Goal: Task Accomplishment & Management: Complete application form

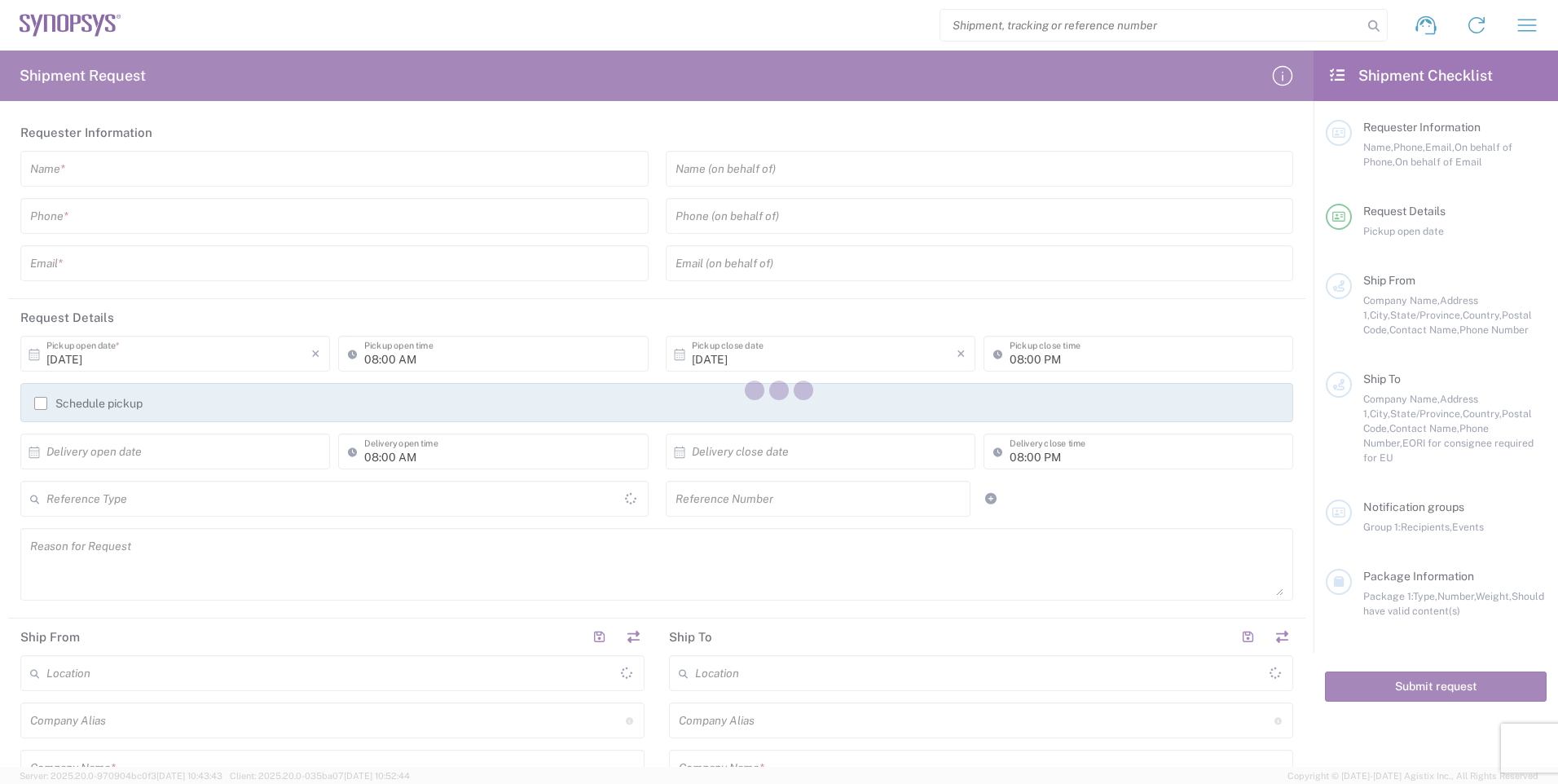
type input "[GEOGRAPHIC_DATA]"
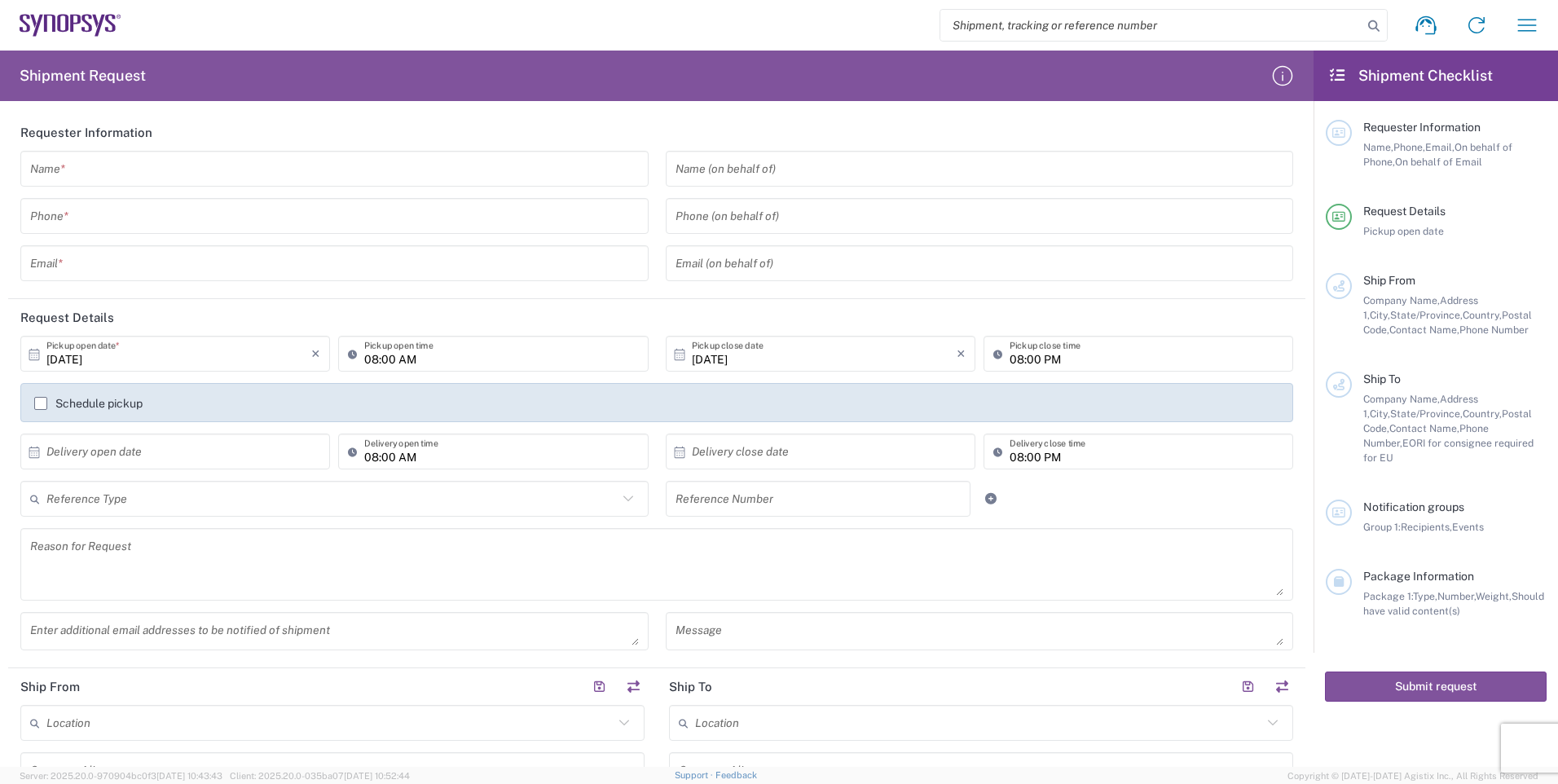
click at [525, 169] on input "text" at bounding box center [334, 169] width 609 height 28
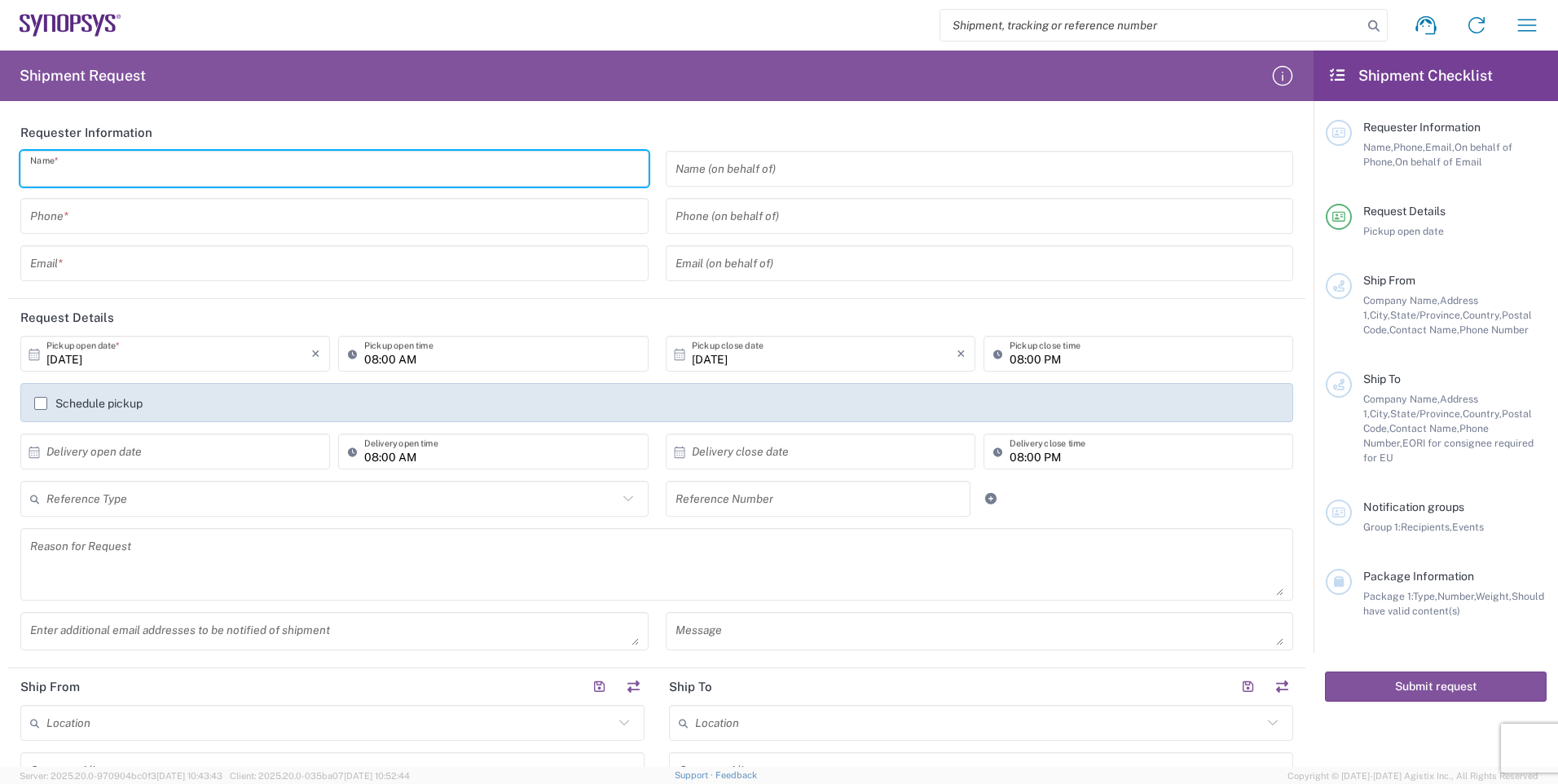
type input "[PERSON_NAME]"
type input "6133695189"
type input "[EMAIL_ADDRESS][DOMAIN_NAME]"
type input "Brain Corp"
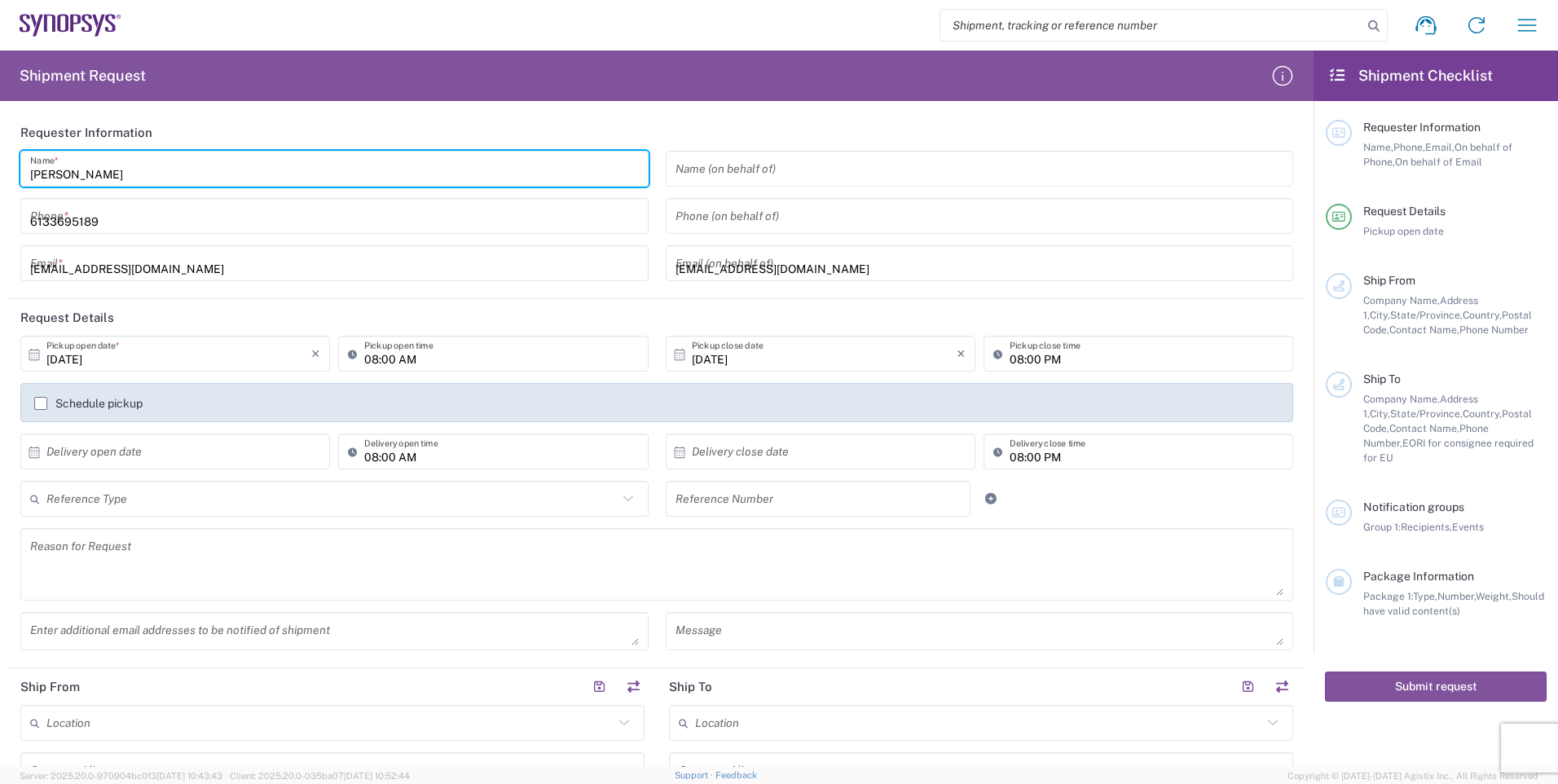
type input "Syntronic Production Service"
type input "[STREET_ADDRESS]"
type input "[GEOGRAPHIC_DATA]"
type input "K2S1E9"
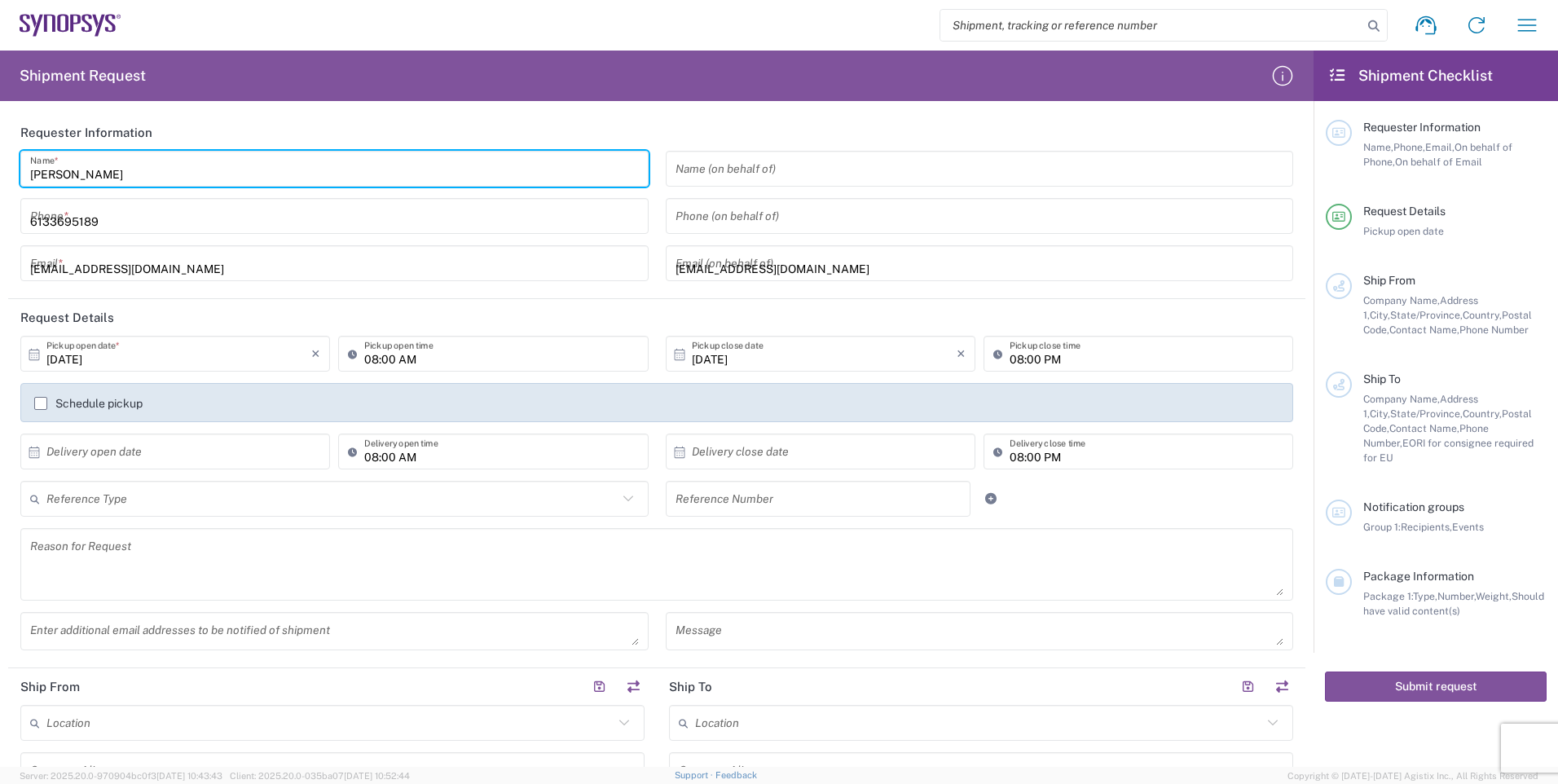
type input "6133695189"
type input "SYNOPSYS CANADA"
type input "[STREET_ADDRESS]"
type input "SUITE 900"
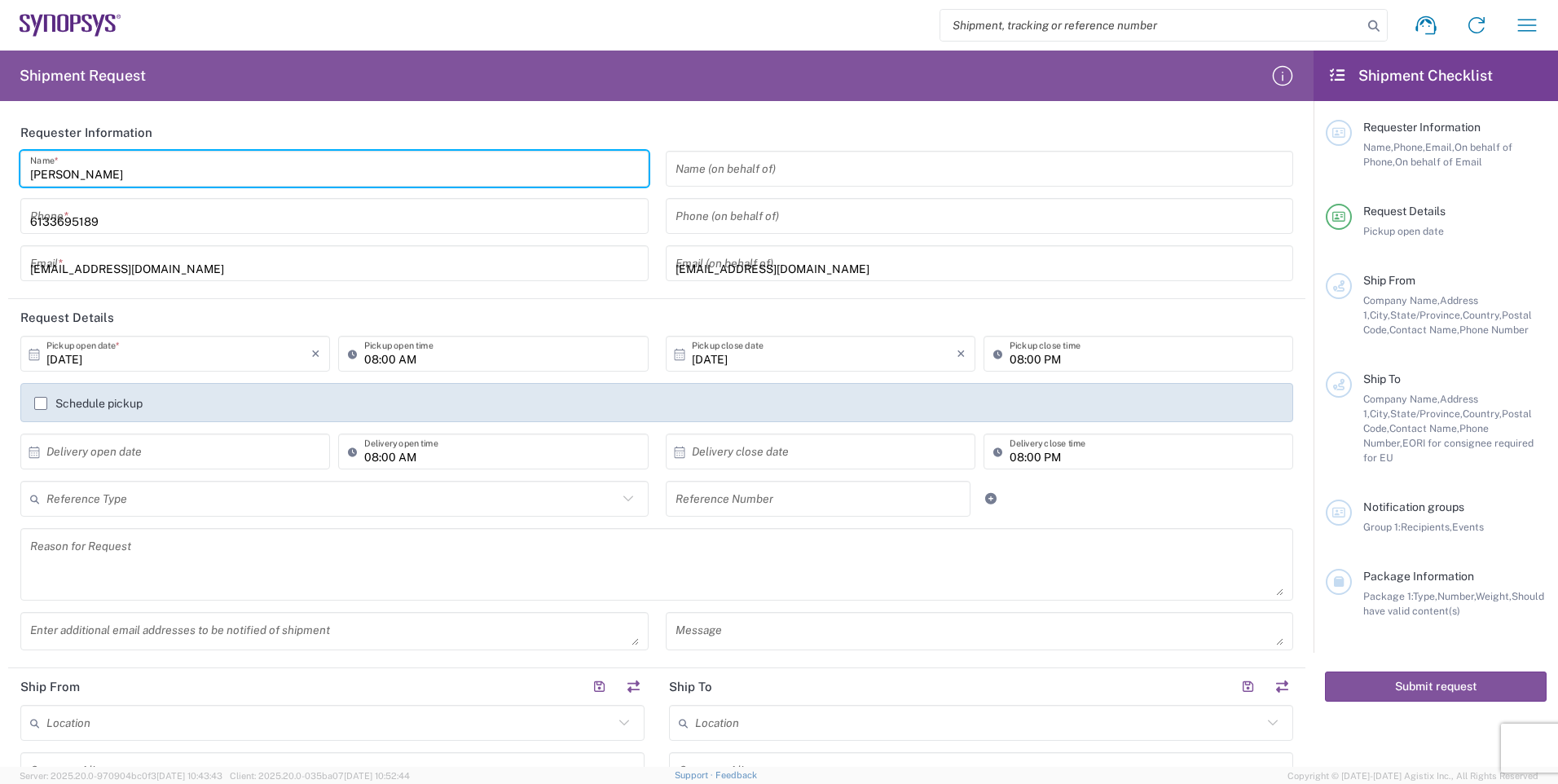
type input "[GEOGRAPHIC_DATA]"
type input "L5B1M2"
type input "9052738498"
type input "[EMAIL_ADDRESS][DOMAIN_NAME]"
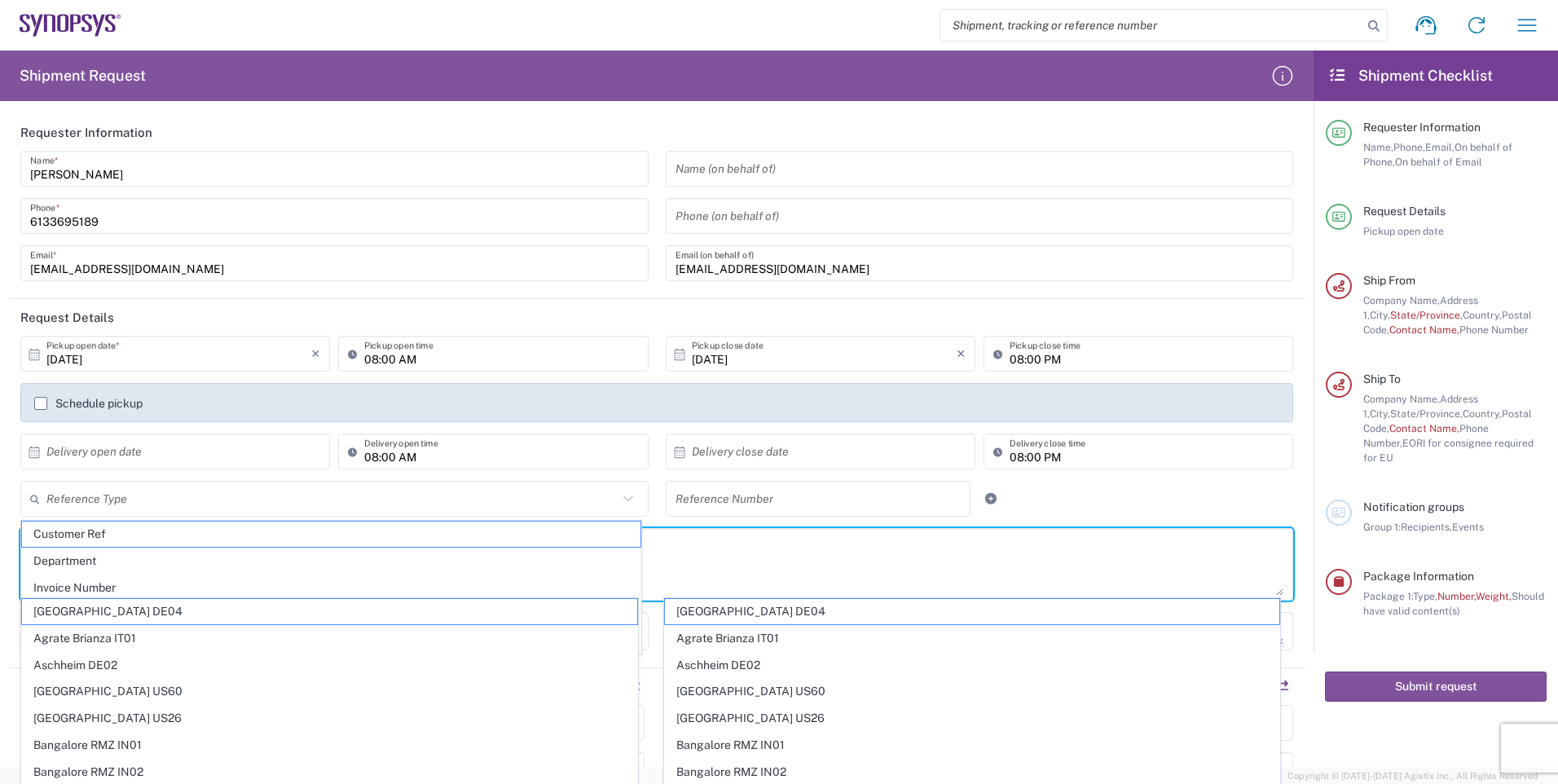
click at [648, 581] on textarea at bounding box center [657, 564] width 1253 height 63
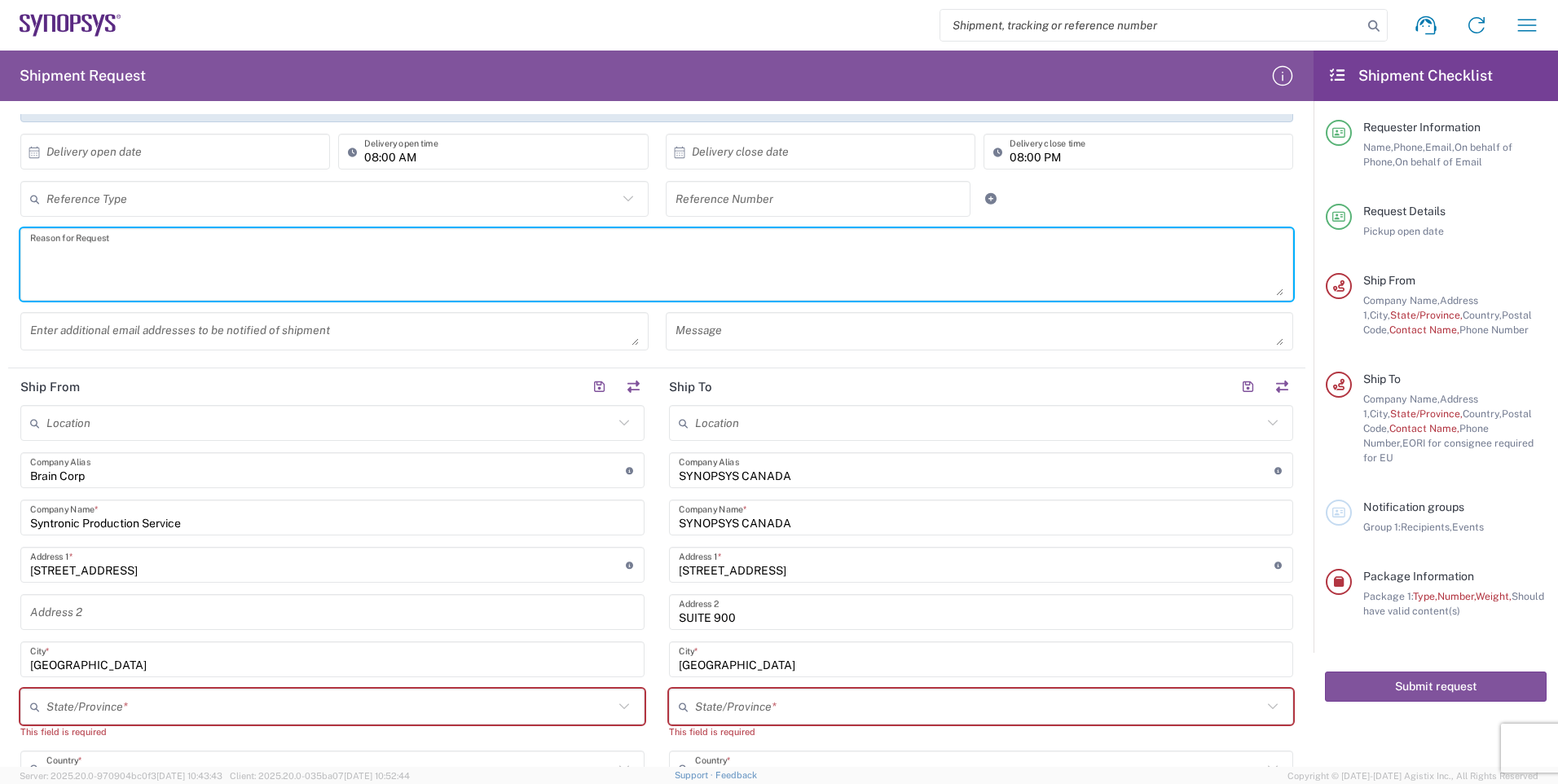
scroll to position [326, 0]
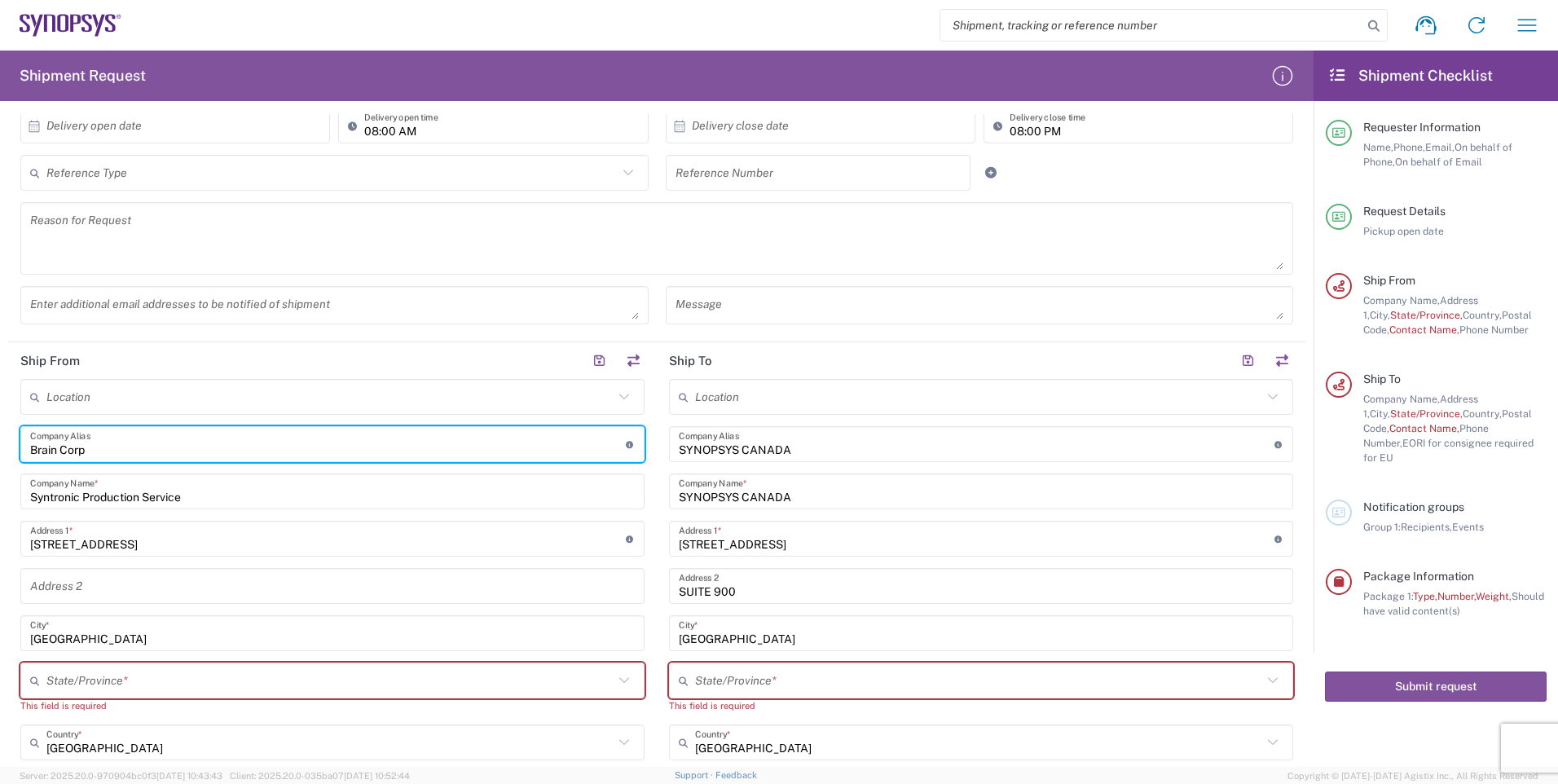
click at [182, 449] on input "Brain Corp" at bounding box center [328, 444] width 596 height 28
type input "B"
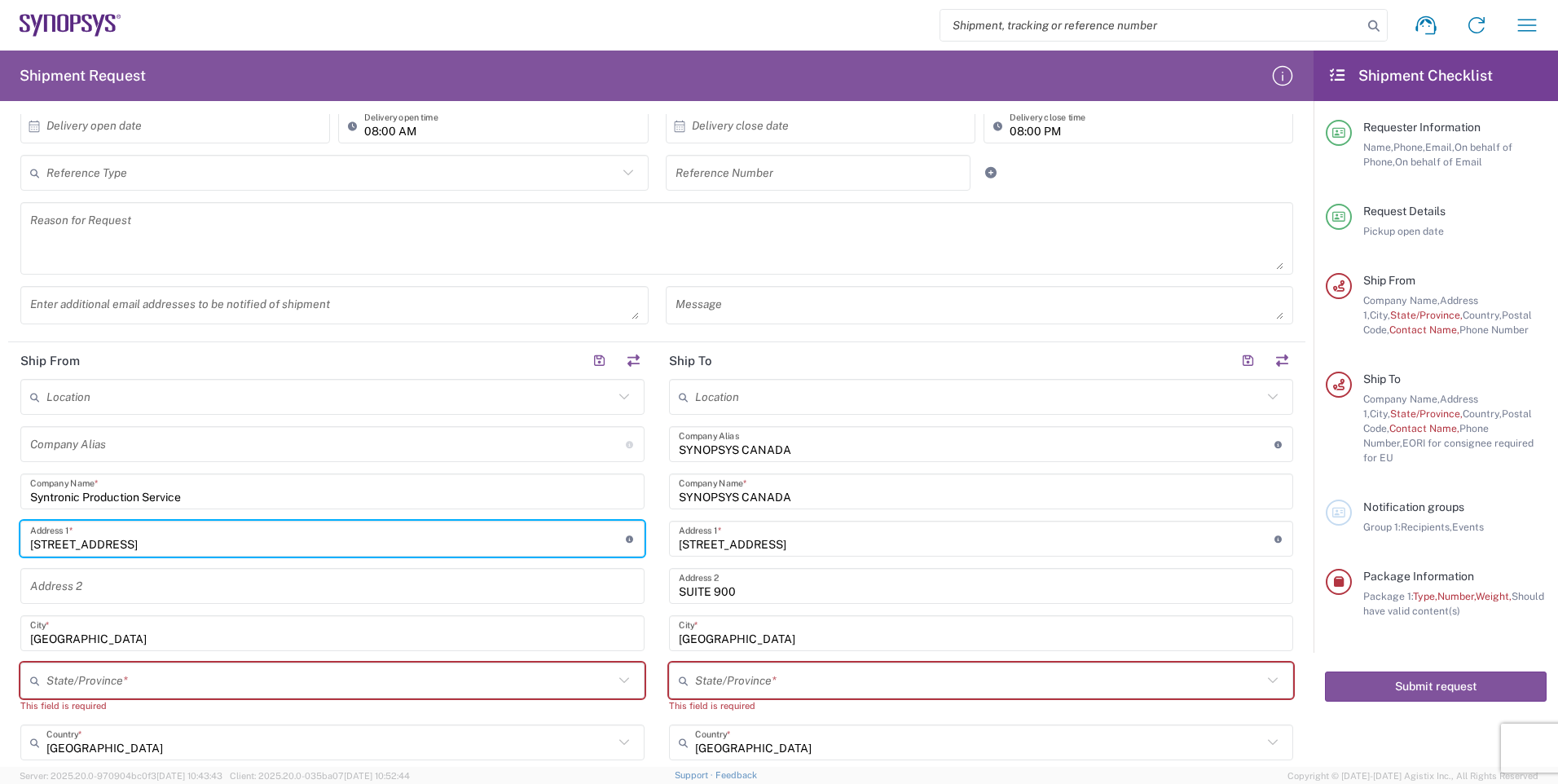
click at [142, 540] on input "[STREET_ADDRESS]" at bounding box center [328, 539] width 596 height 28
type input "1"
type input "[STREET_ADDRESS]"
type input "Suite 120"
type input "[GEOGRAPHIC_DATA]"
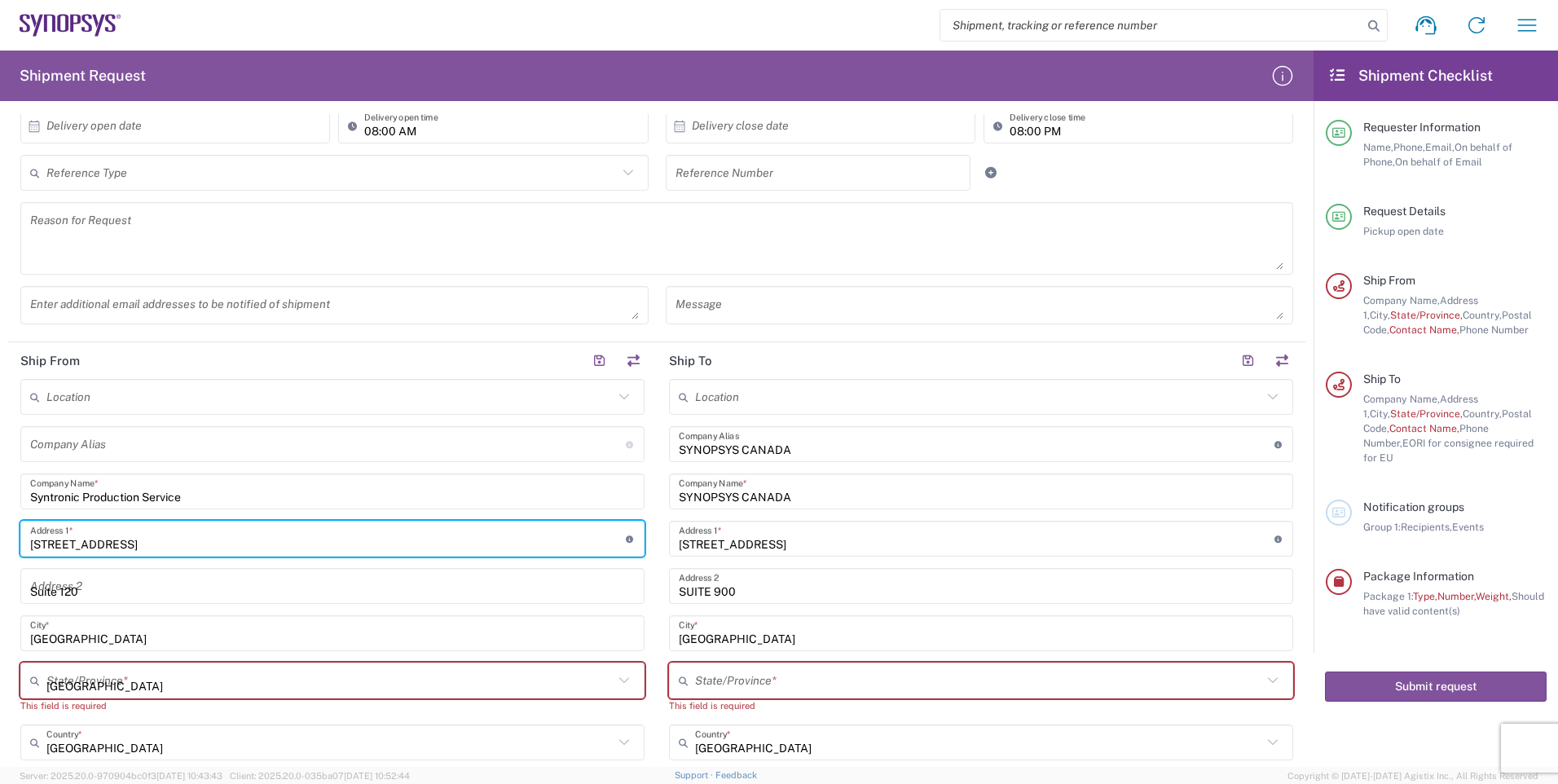
type input "[GEOGRAPHIC_DATA]"
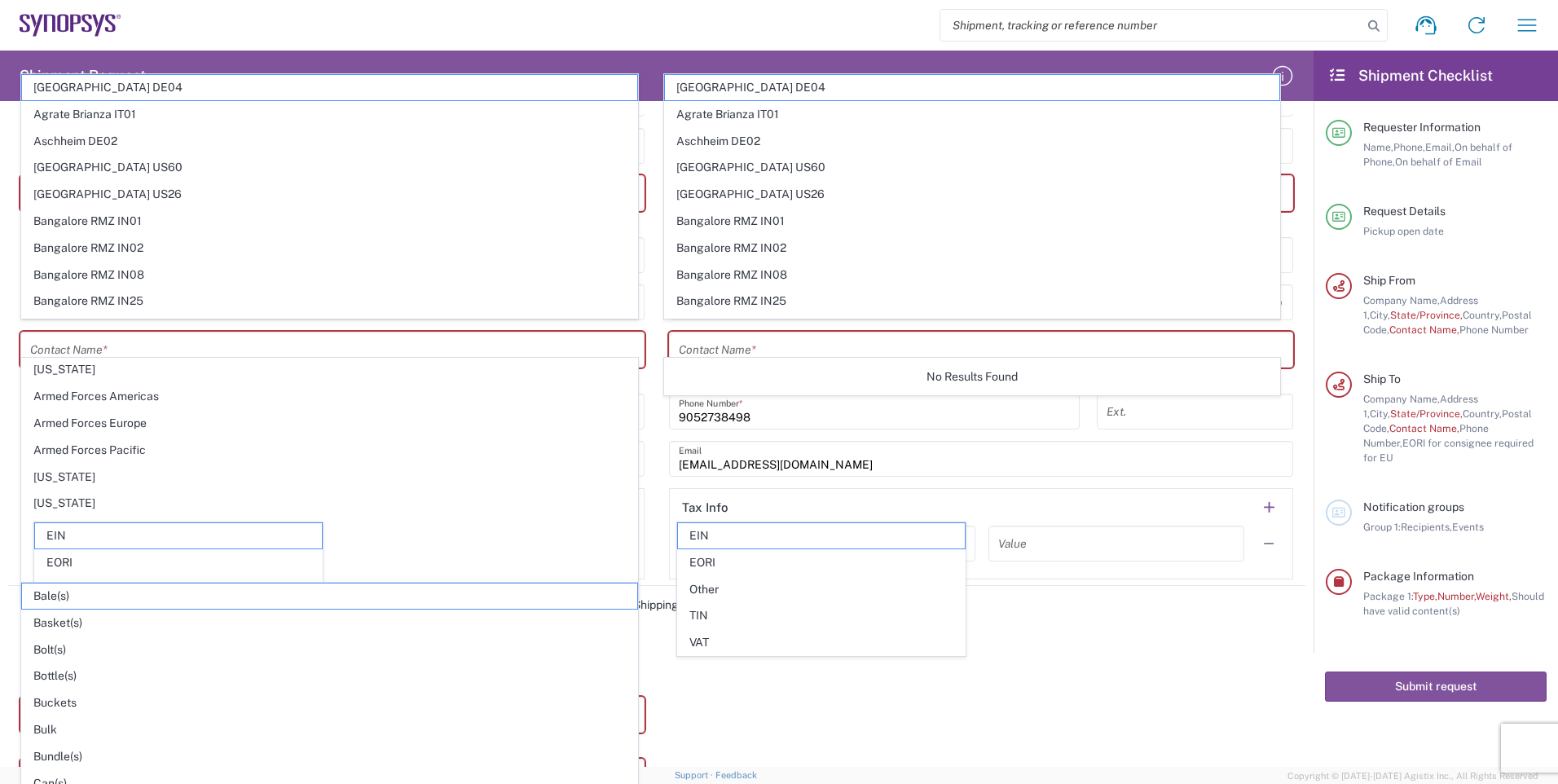
scroll to position [815, 0]
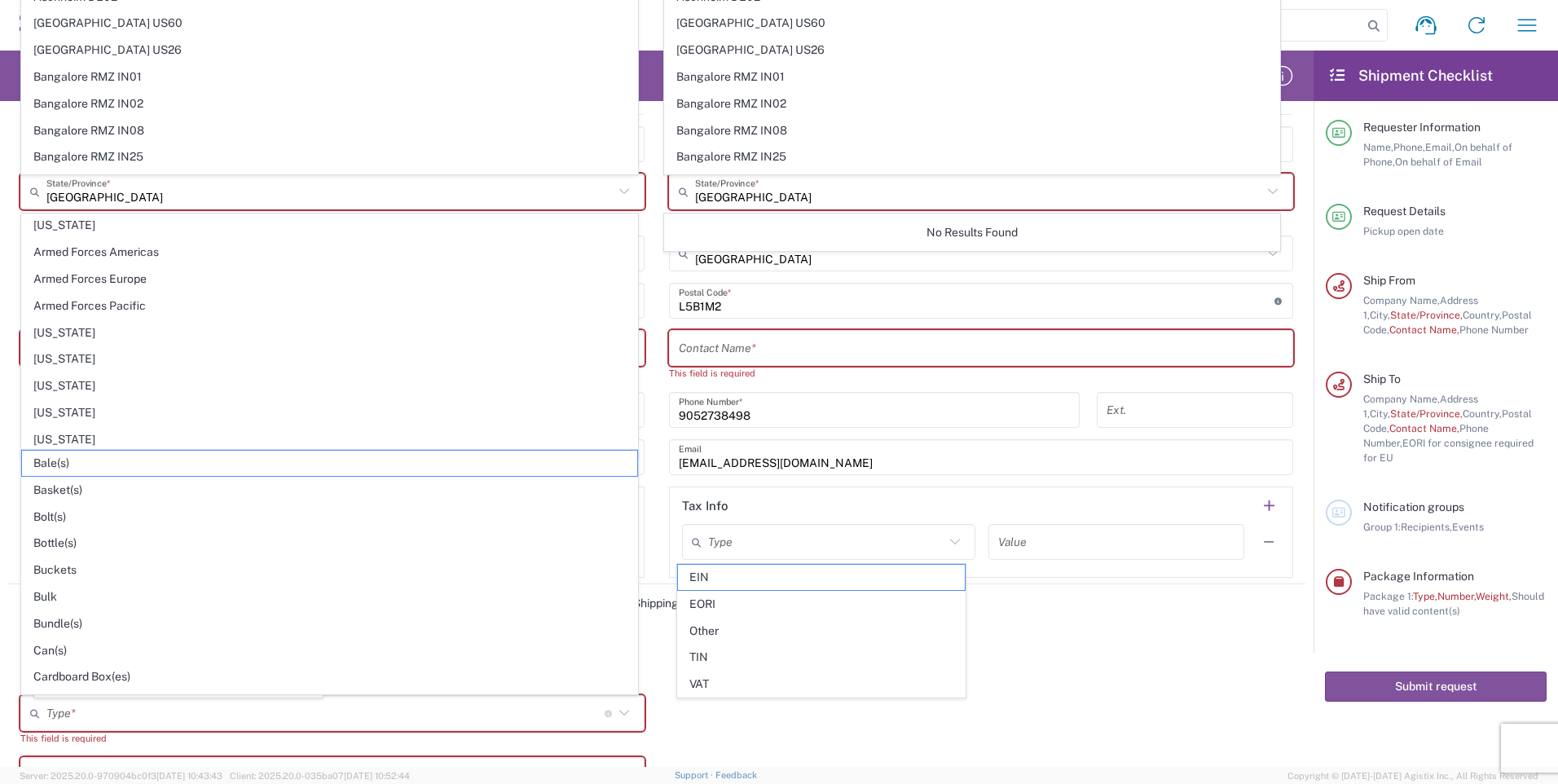
click at [657, 549] on main "Location [GEOGRAPHIC_DATA] DE04 Agrate Brianza IT01 [GEOGRAPHIC_DATA] DE02 [GEO…" at bounding box center [981, 233] width 649 height 688
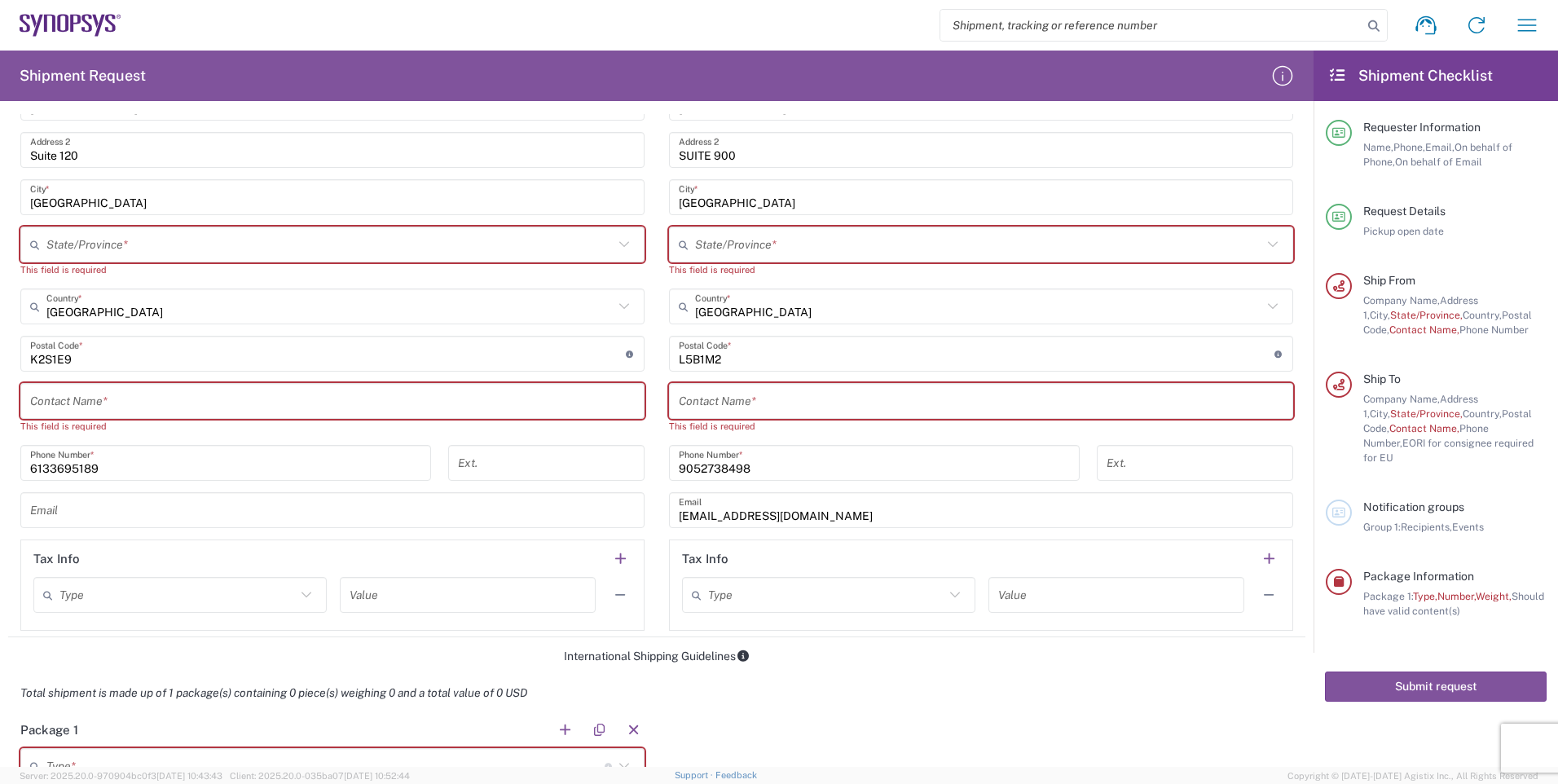
scroll to position [733, 0]
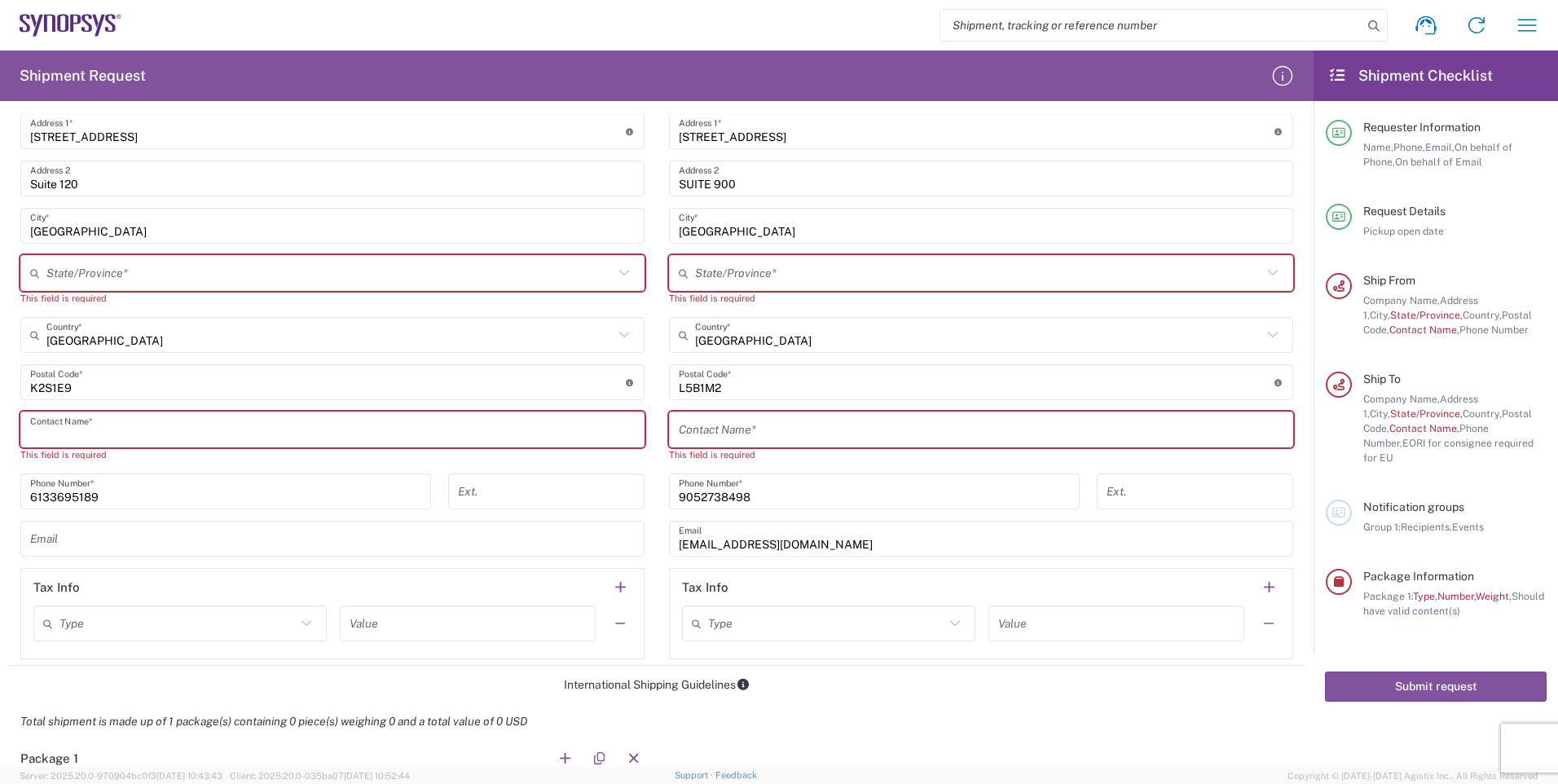
click at [262, 429] on input "text" at bounding box center [332, 430] width 605 height 28
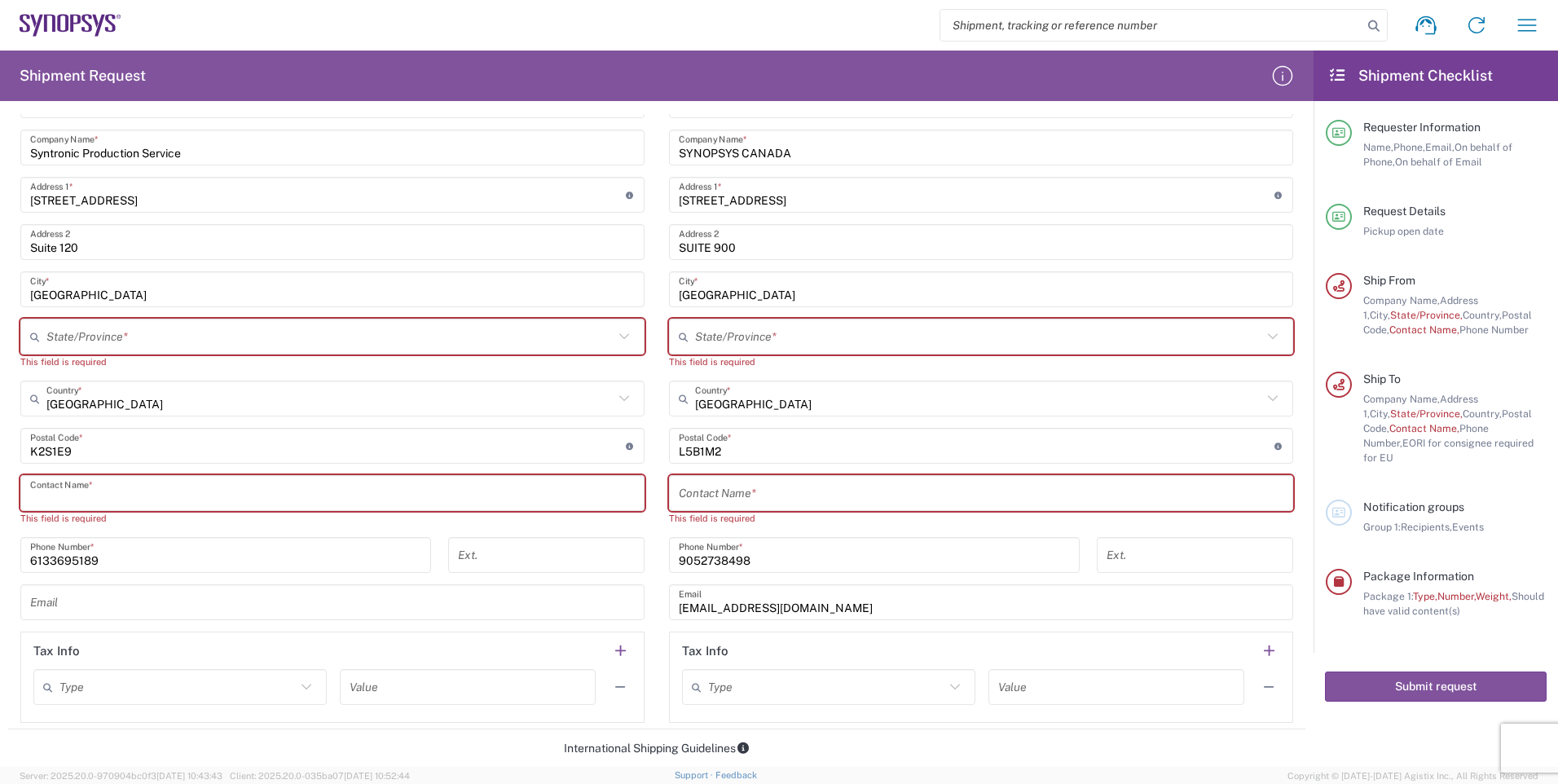
scroll to position [652, 0]
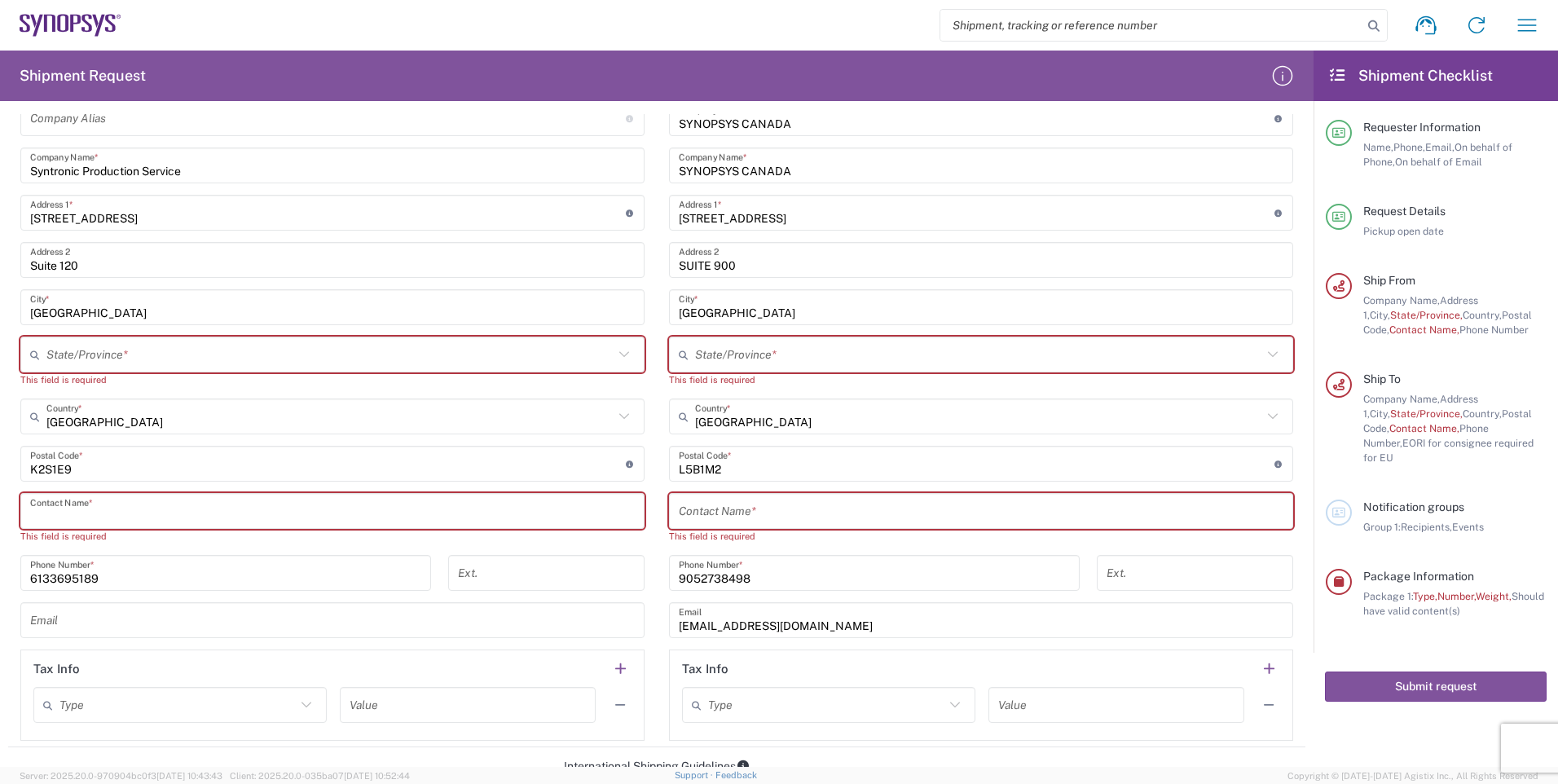
click at [620, 357] on icon at bounding box center [624, 354] width 21 height 21
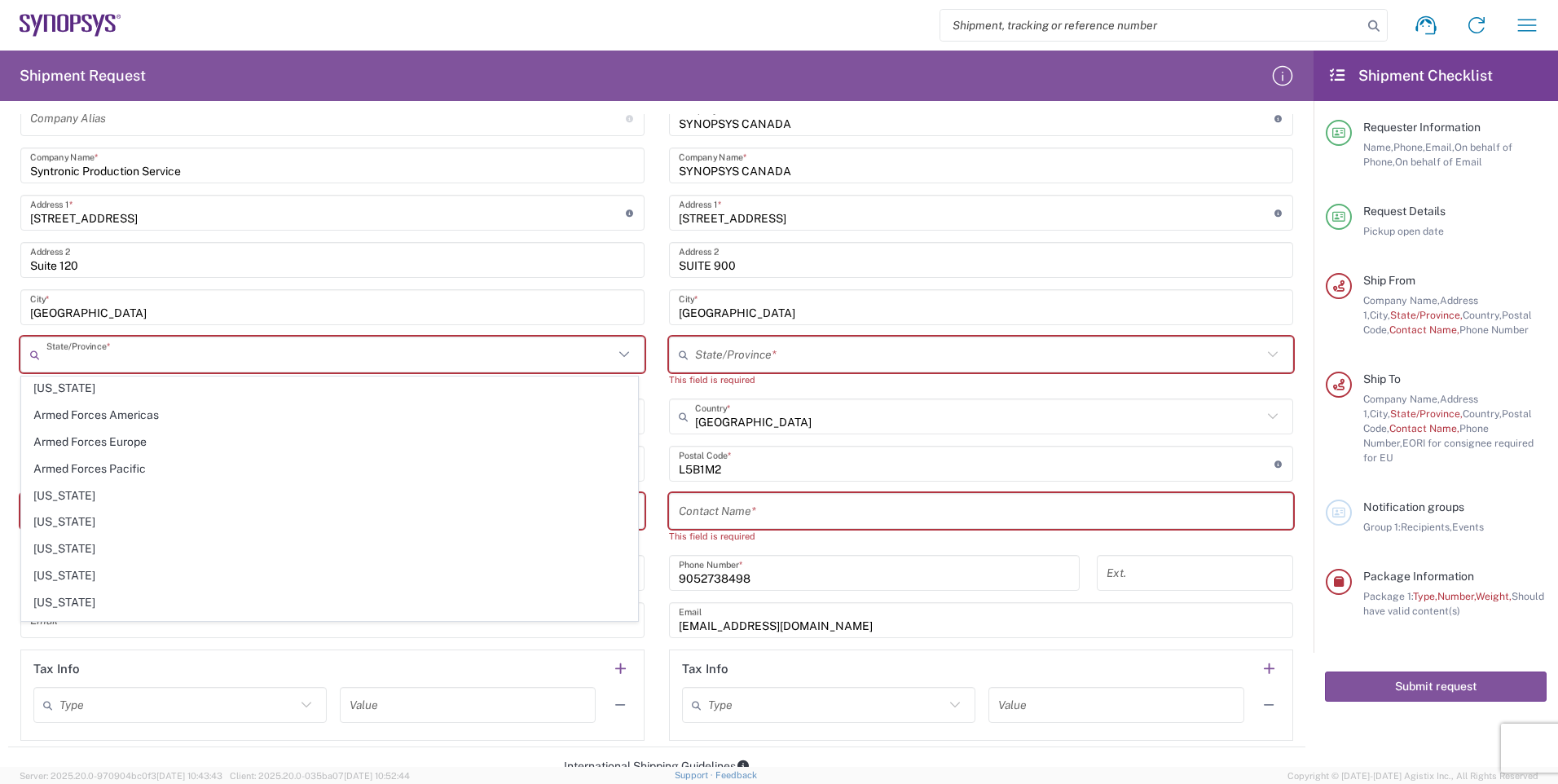
scroll to position [0, 0]
click at [620, 357] on icon at bounding box center [624, 354] width 21 height 21
click at [646, 396] on main "Location [GEOGRAPHIC_DATA] DE04 Agrate Brianza IT01 [GEOGRAPHIC_DATA] DE02 [GEO…" at bounding box center [332, 396] width 649 height 688
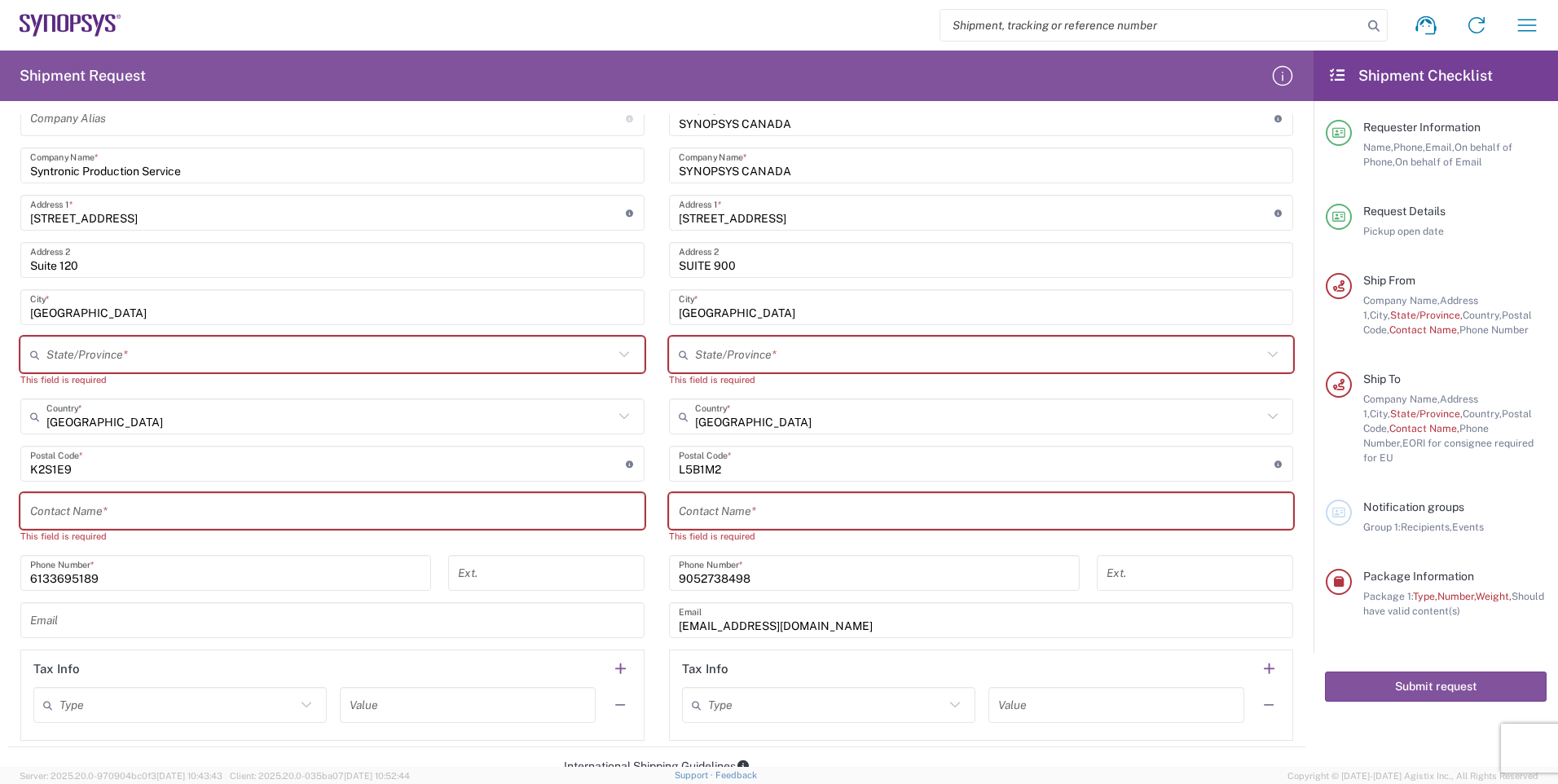
click at [617, 414] on icon at bounding box center [624, 417] width 21 height 21
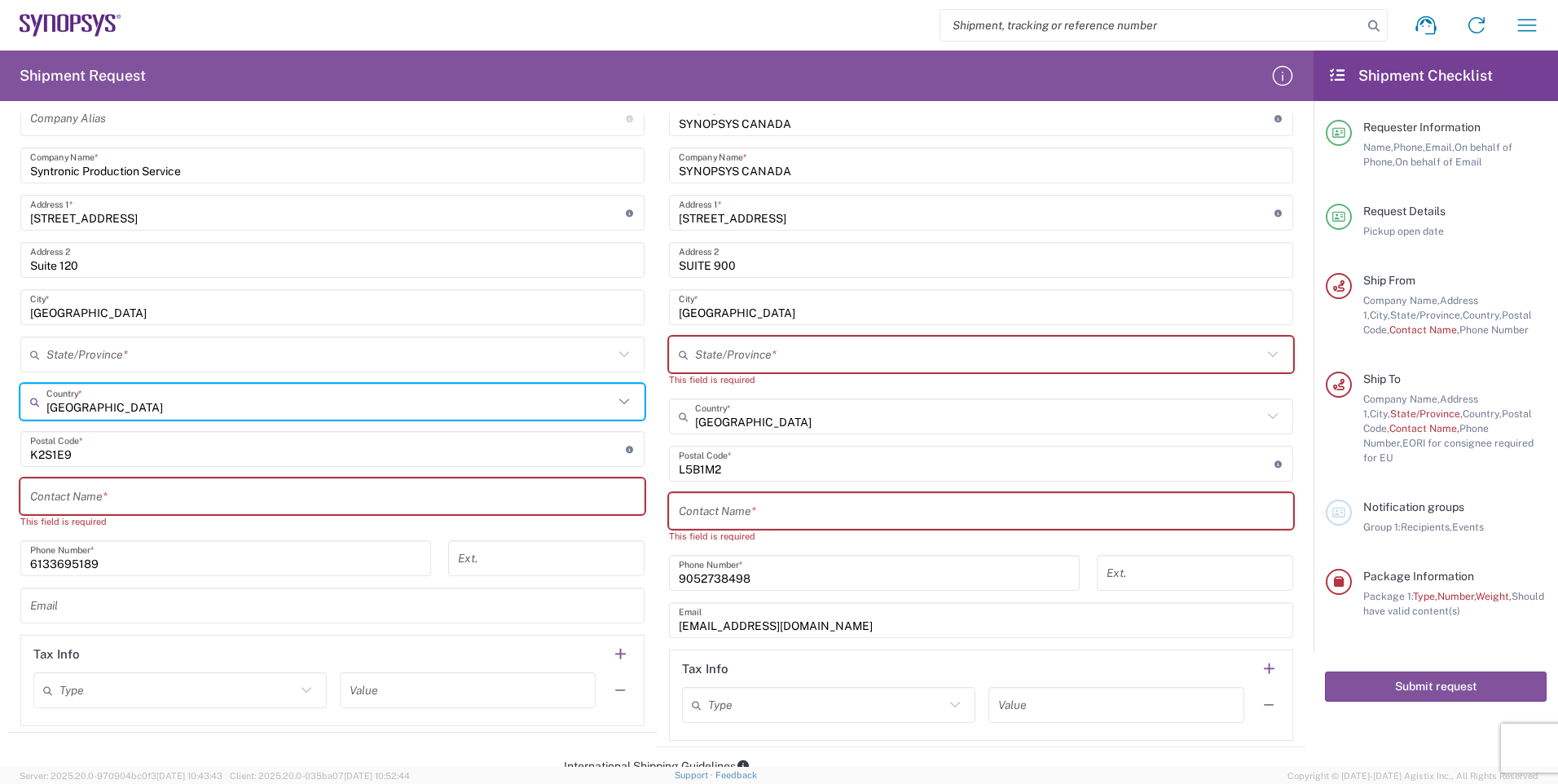
type input "[GEOGRAPHIC_DATA]"
click at [619, 357] on icon at bounding box center [624, 354] width 21 height 21
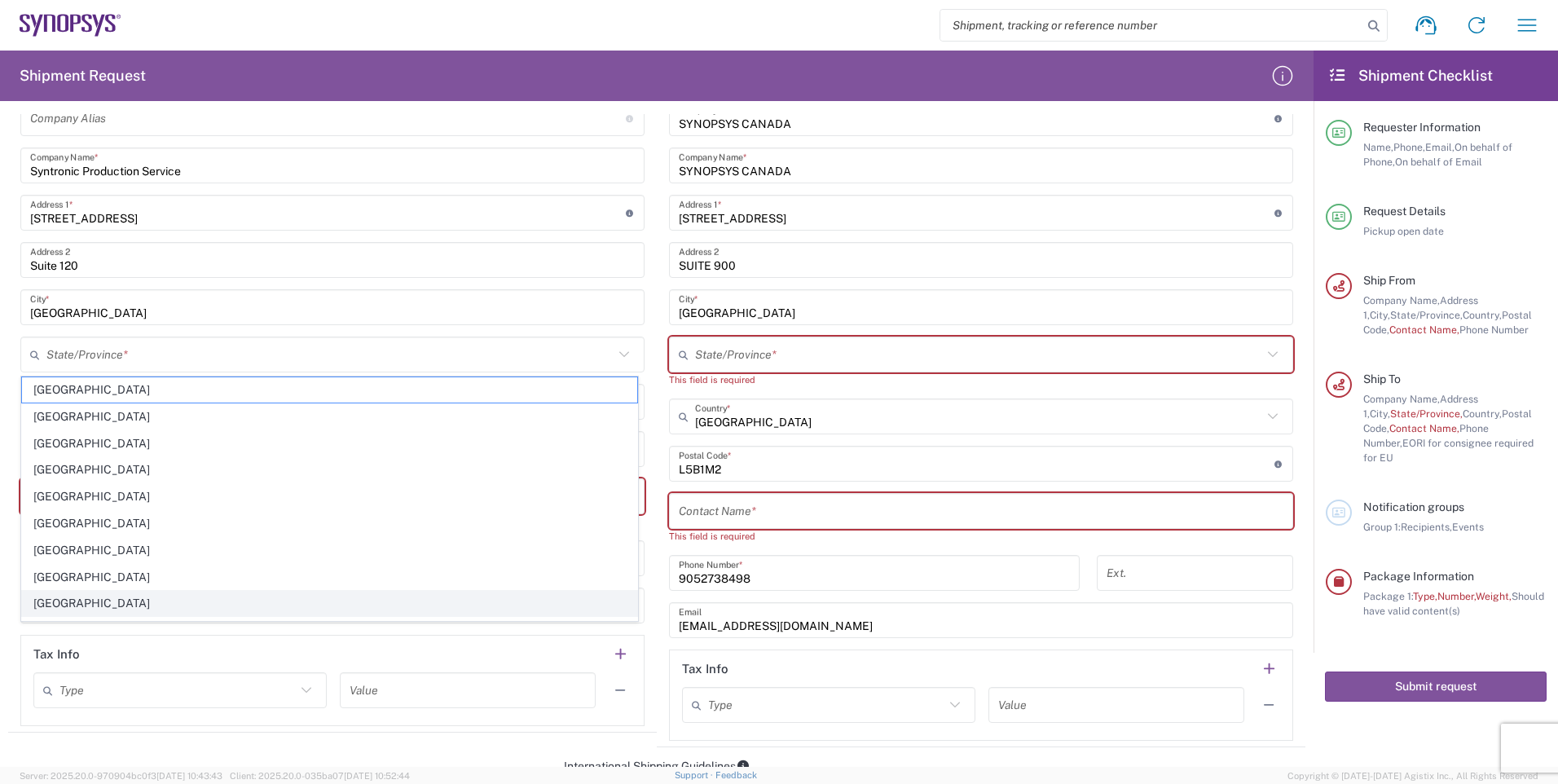
click at [70, 599] on span "[GEOGRAPHIC_DATA]" at bounding box center [330, 603] width 615 height 26
type input "[GEOGRAPHIC_DATA]"
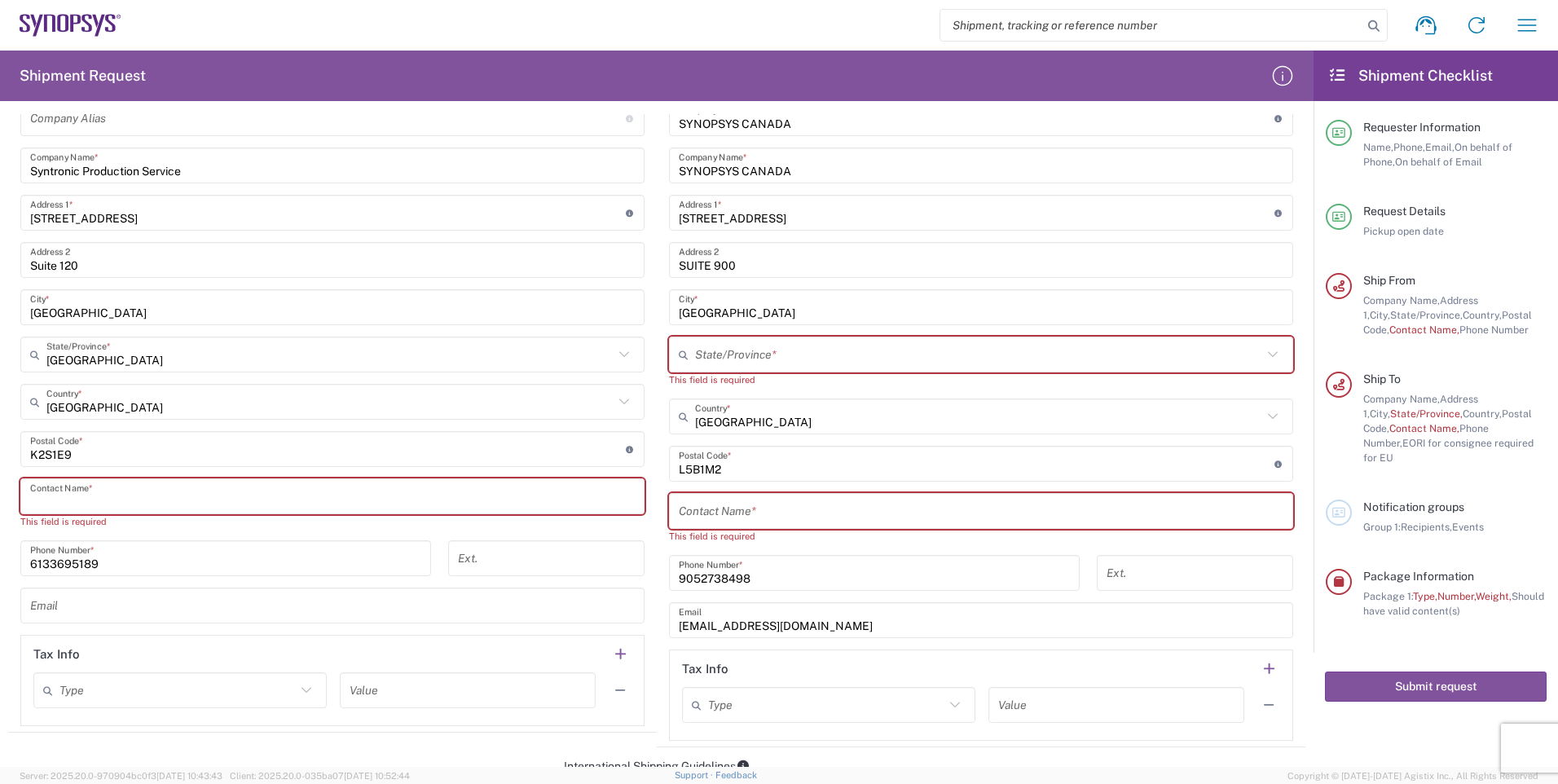
click at [209, 490] on input "text" at bounding box center [332, 497] width 605 height 28
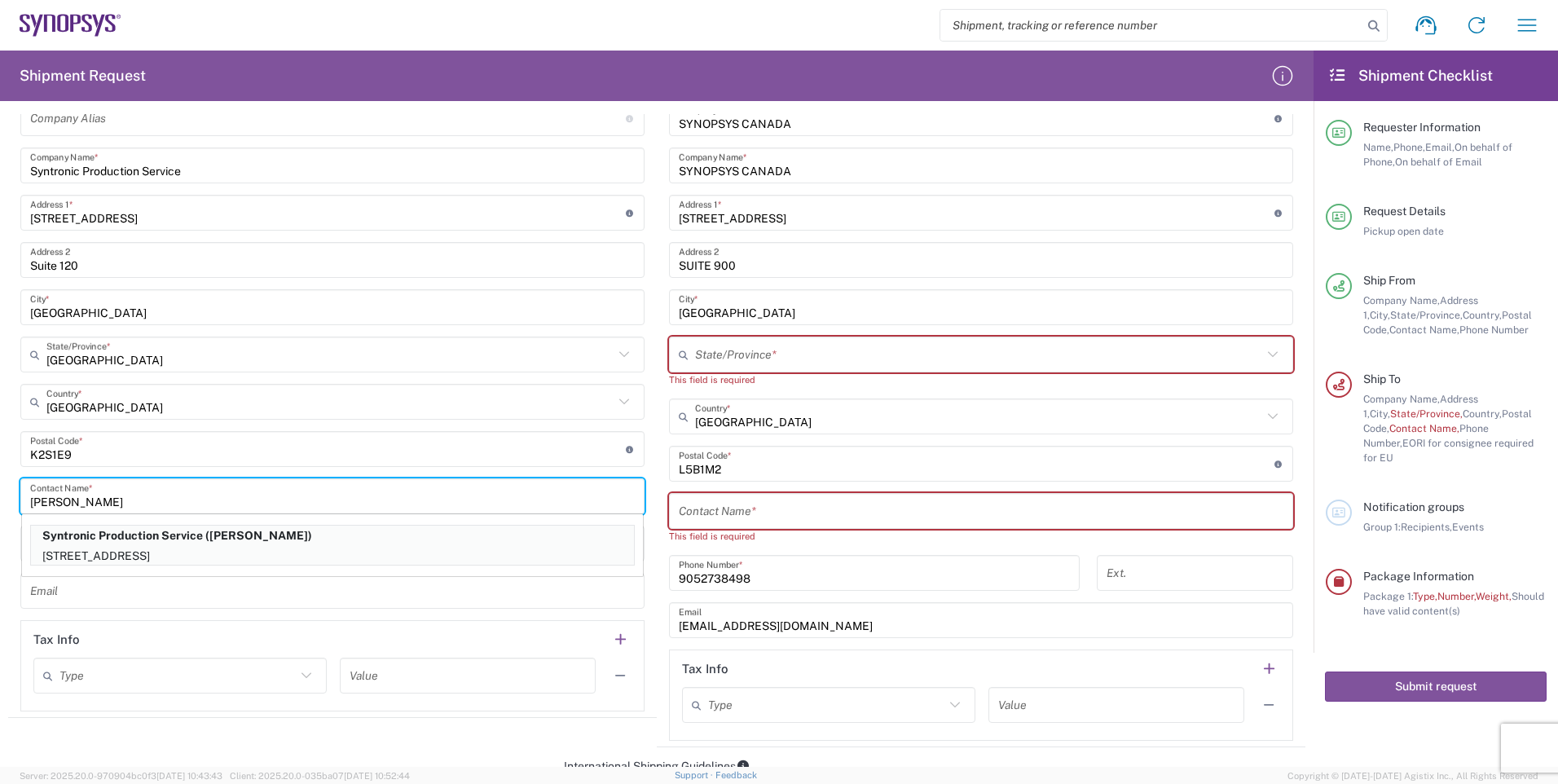
type input "[PERSON_NAME]"
click at [657, 493] on main "Location [GEOGRAPHIC_DATA] DE04 Agrate Brianza IT01 [GEOGRAPHIC_DATA] DE02 [GEO…" at bounding box center [981, 396] width 649 height 688
click at [488, 549] on p "[STREET_ADDRESS]" at bounding box center [332, 556] width 603 height 20
type input "[STREET_ADDRESS]"
type input "[GEOGRAPHIC_DATA]"
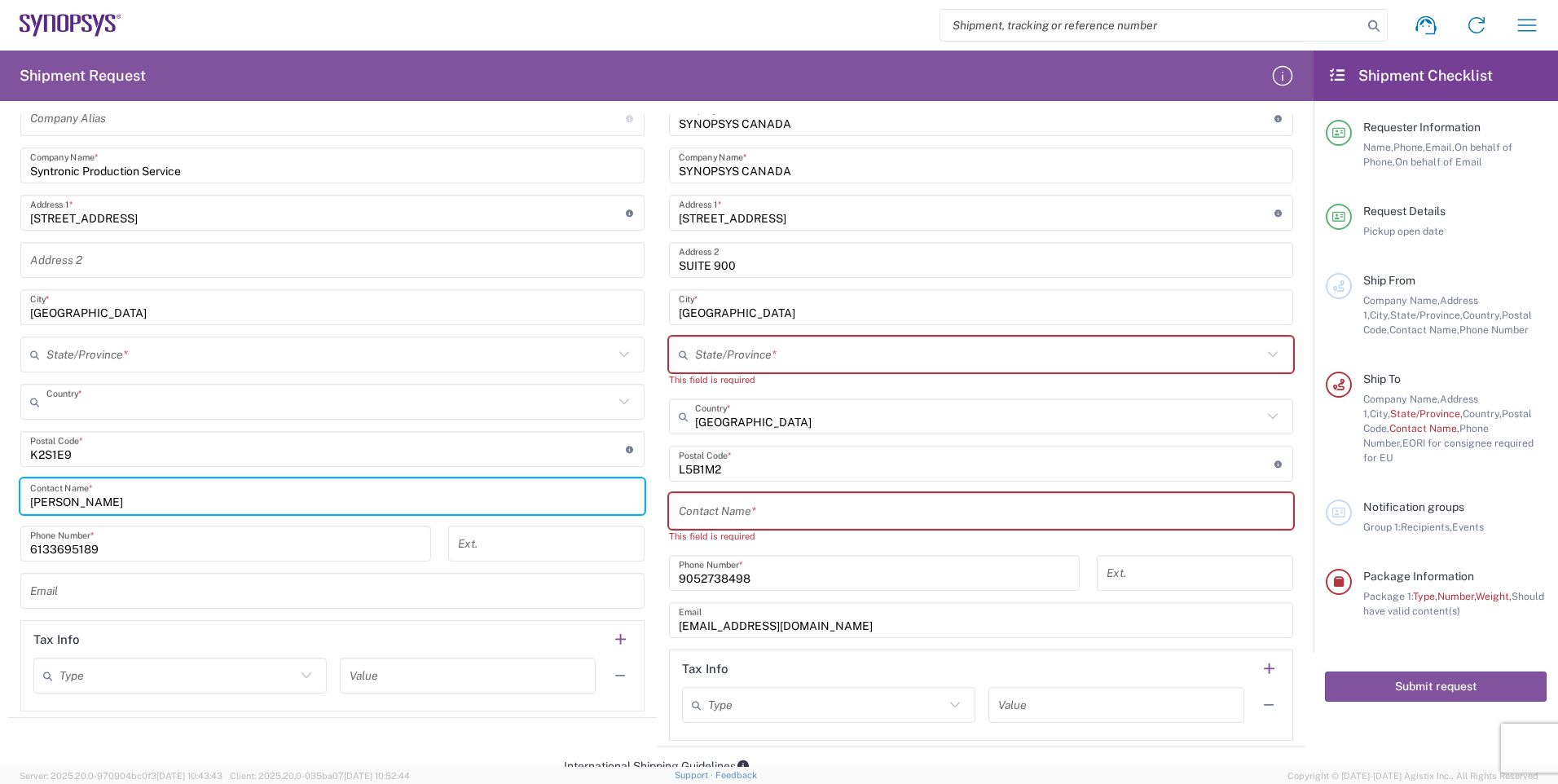
click at [525, 404] on input "text" at bounding box center [330, 402] width 568 height 28
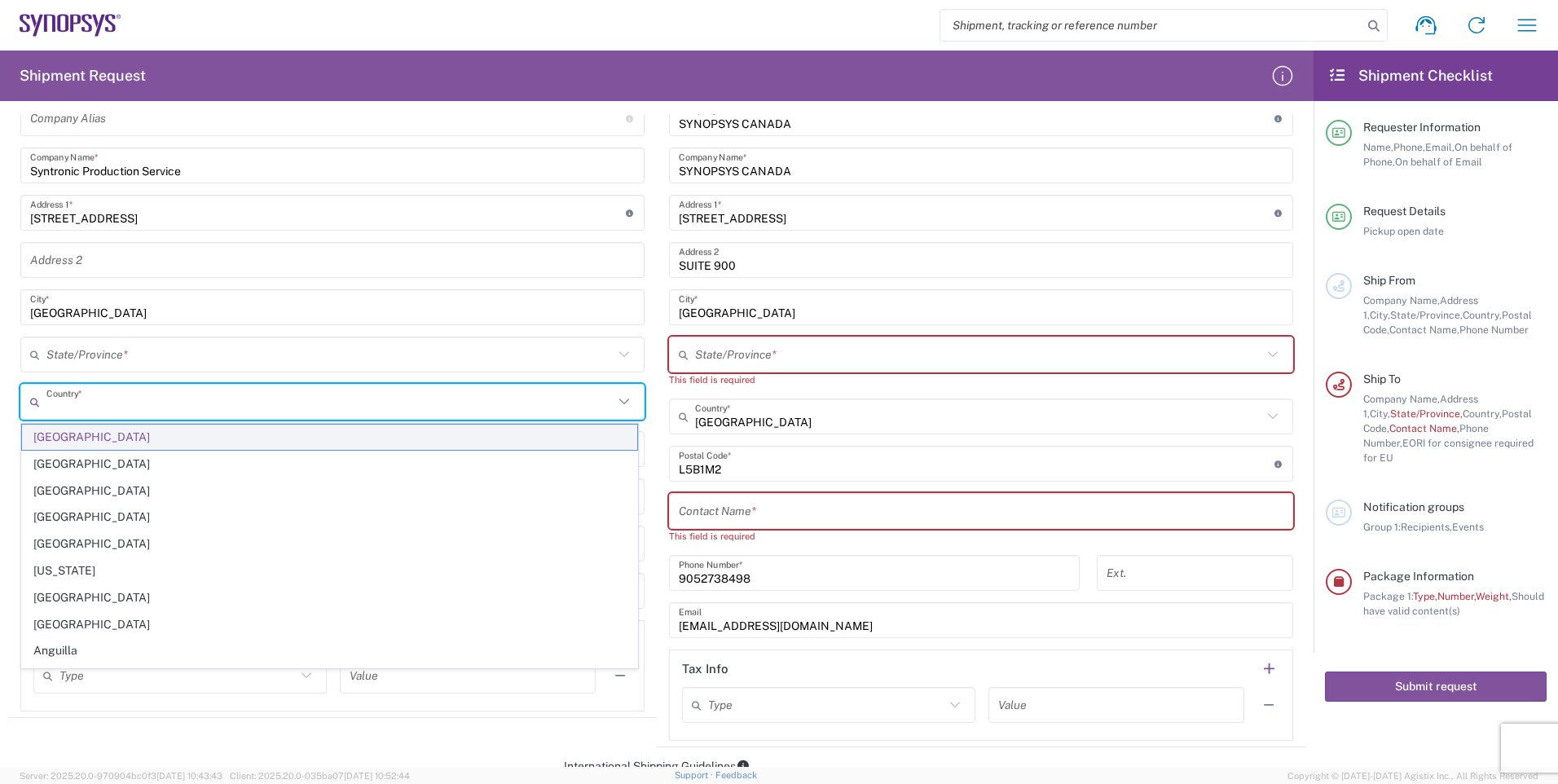
type input "[GEOGRAPHIC_DATA]"
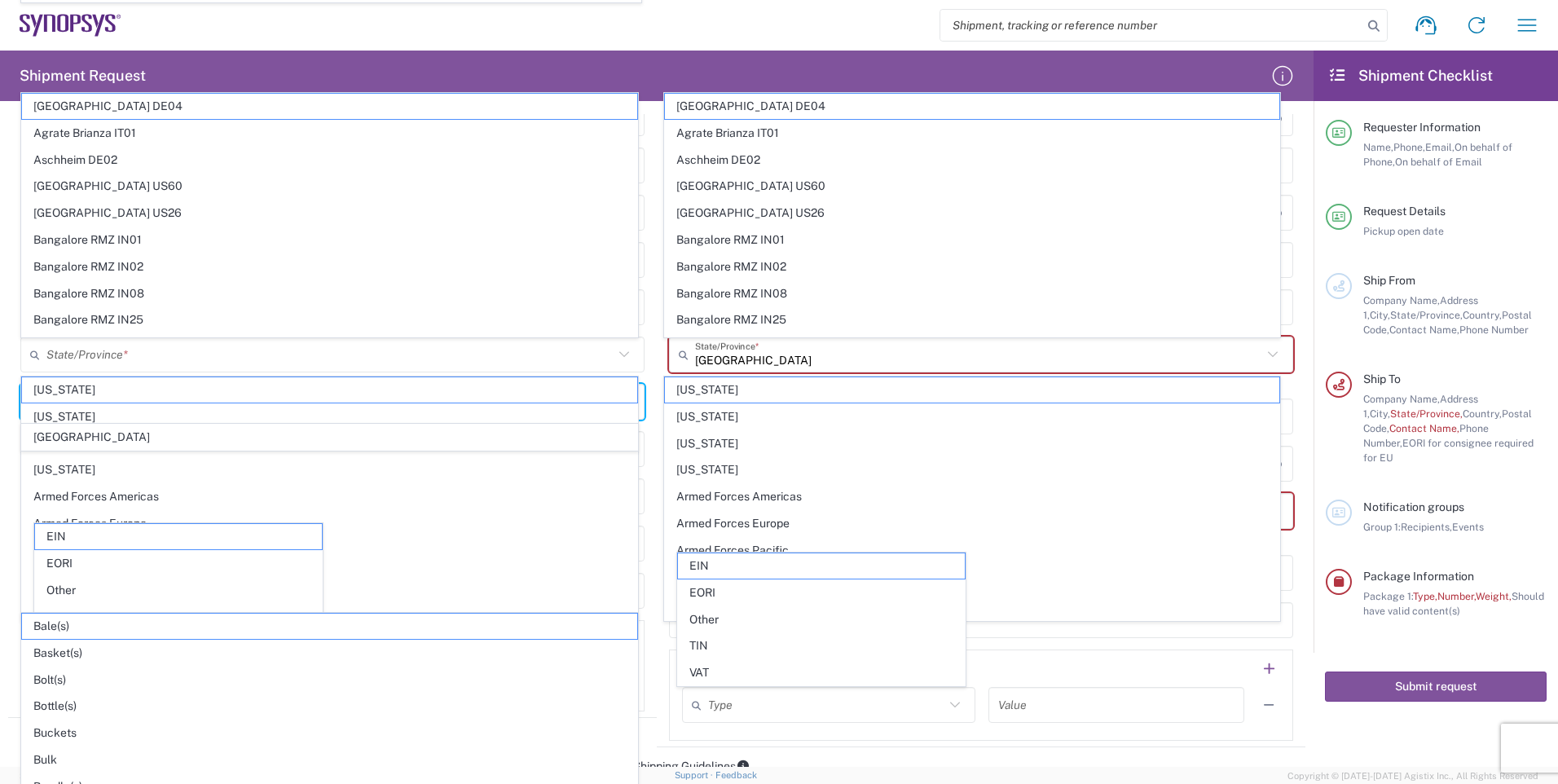
click at [649, 485] on main "Location [GEOGRAPHIC_DATA] DE04 Agrate Brianza IT01 [GEOGRAPHIC_DATA] DE02 [GEO…" at bounding box center [332, 381] width 649 height 658
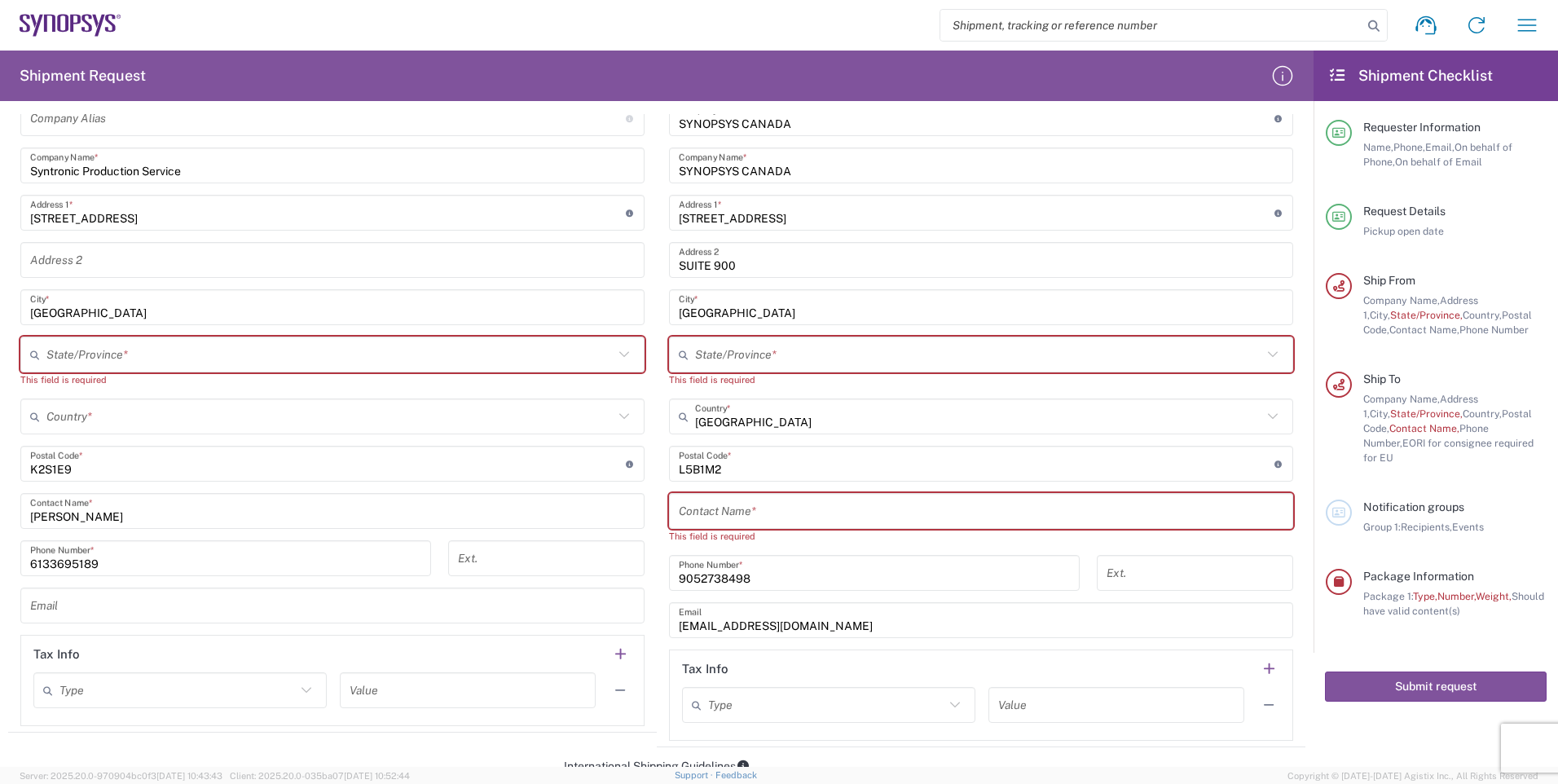
click at [174, 413] on input "text" at bounding box center [330, 417] width 568 height 28
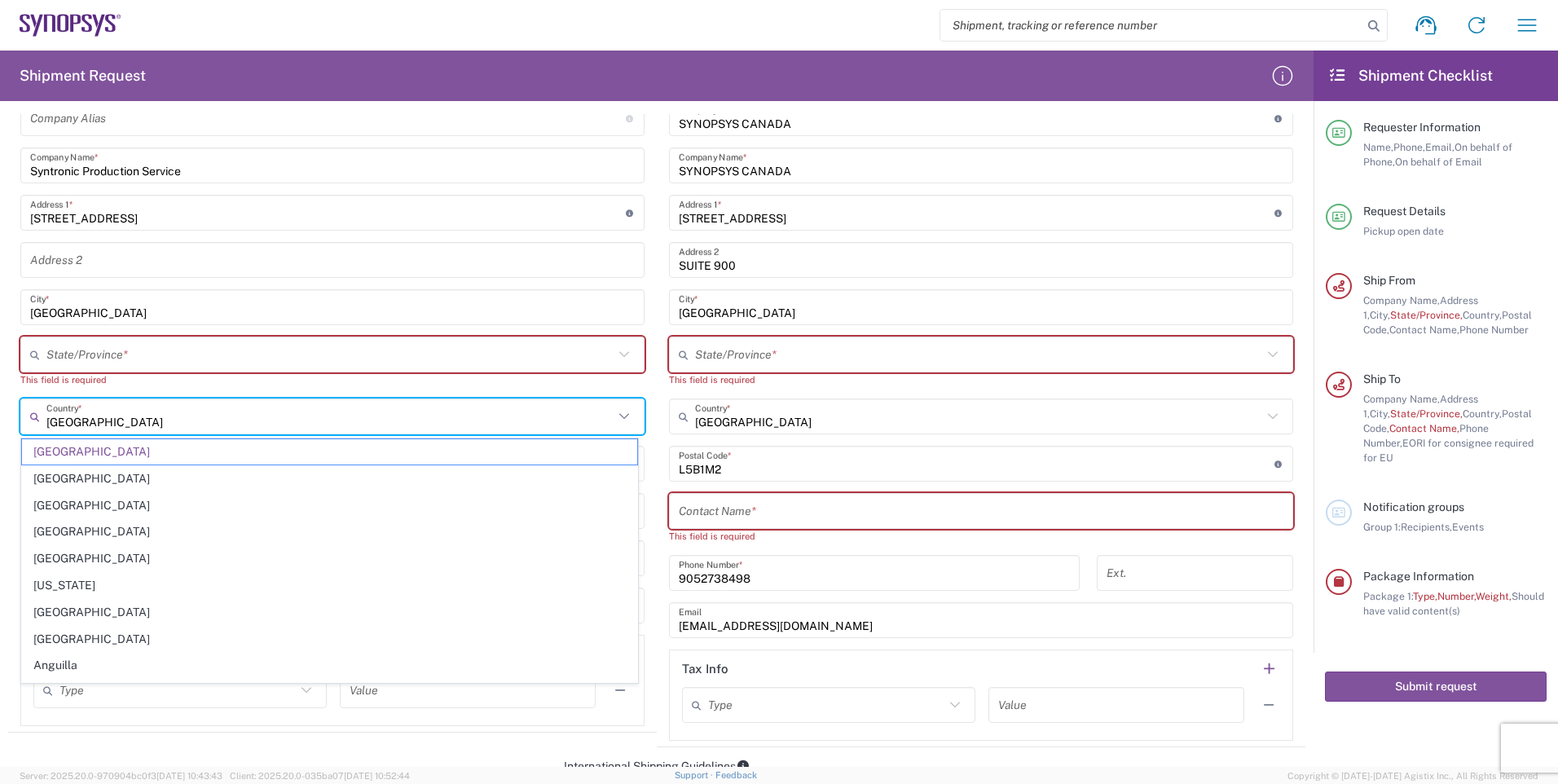
drag, startPoint x: 167, startPoint y: 424, endPoint x: 0, endPoint y: 404, distance: 168.2
click at [0, 404] on form "Requester Information [PERSON_NAME] Name * [PHONE_NUMBER] Phone * [EMAIL_ADDRES…" at bounding box center [657, 440] width 1314 height 653
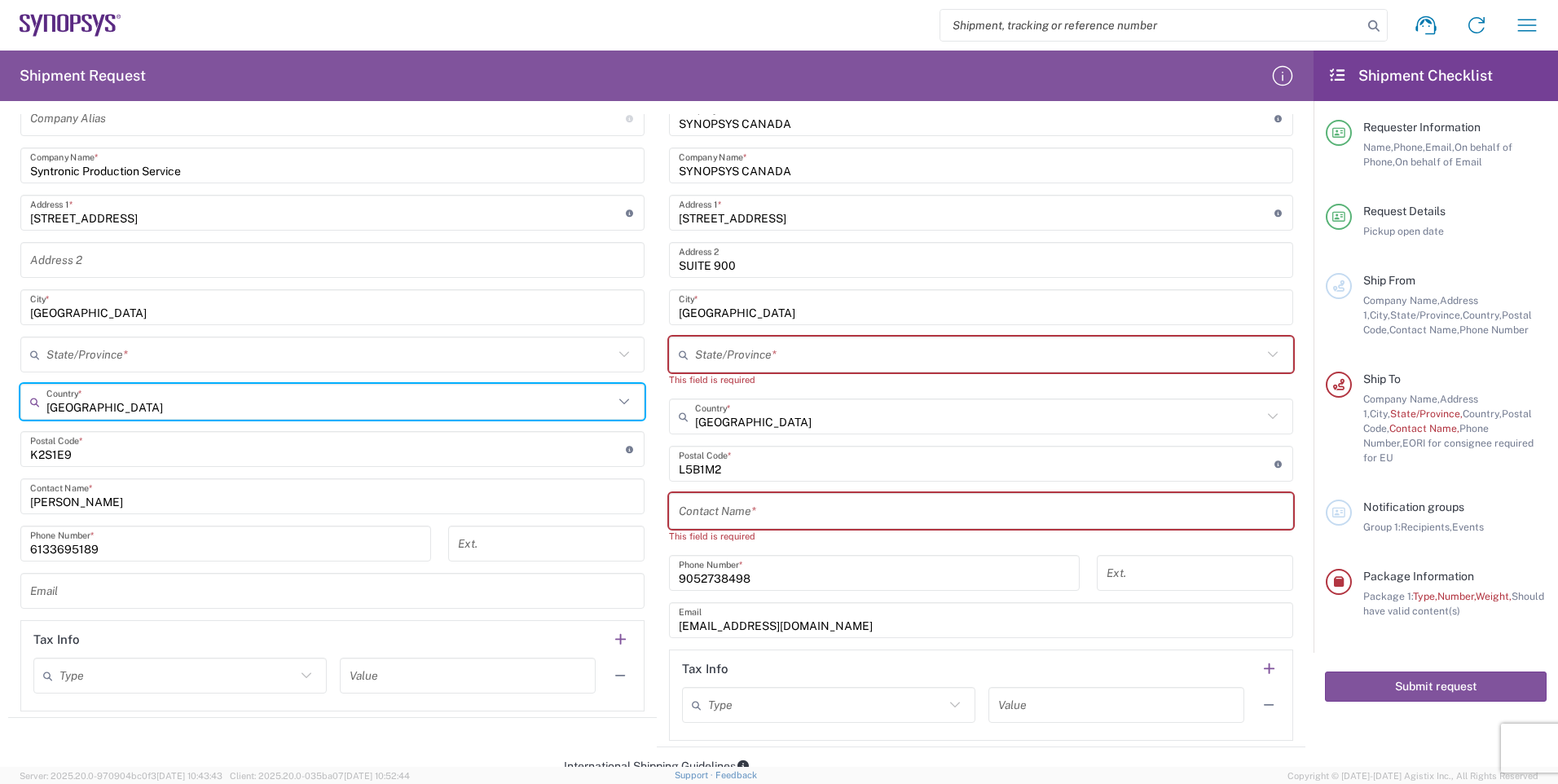
type input "[GEOGRAPHIC_DATA]"
click at [615, 355] on icon at bounding box center [624, 354] width 21 height 21
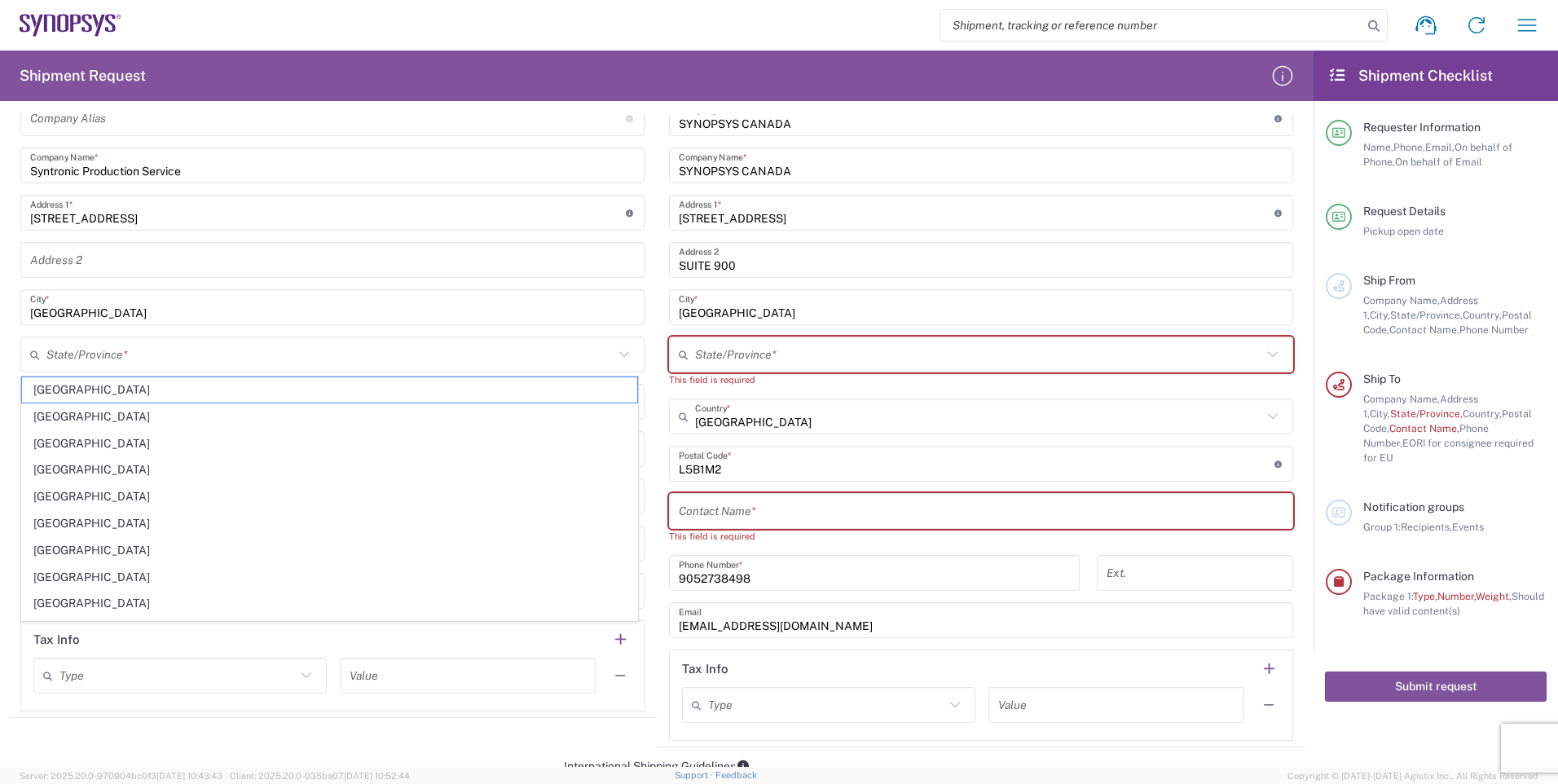
click at [95, 601] on span "[GEOGRAPHIC_DATA]" at bounding box center [330, 603] width 615 height 26
type input "[GEOGRAPHIC_DATA]"
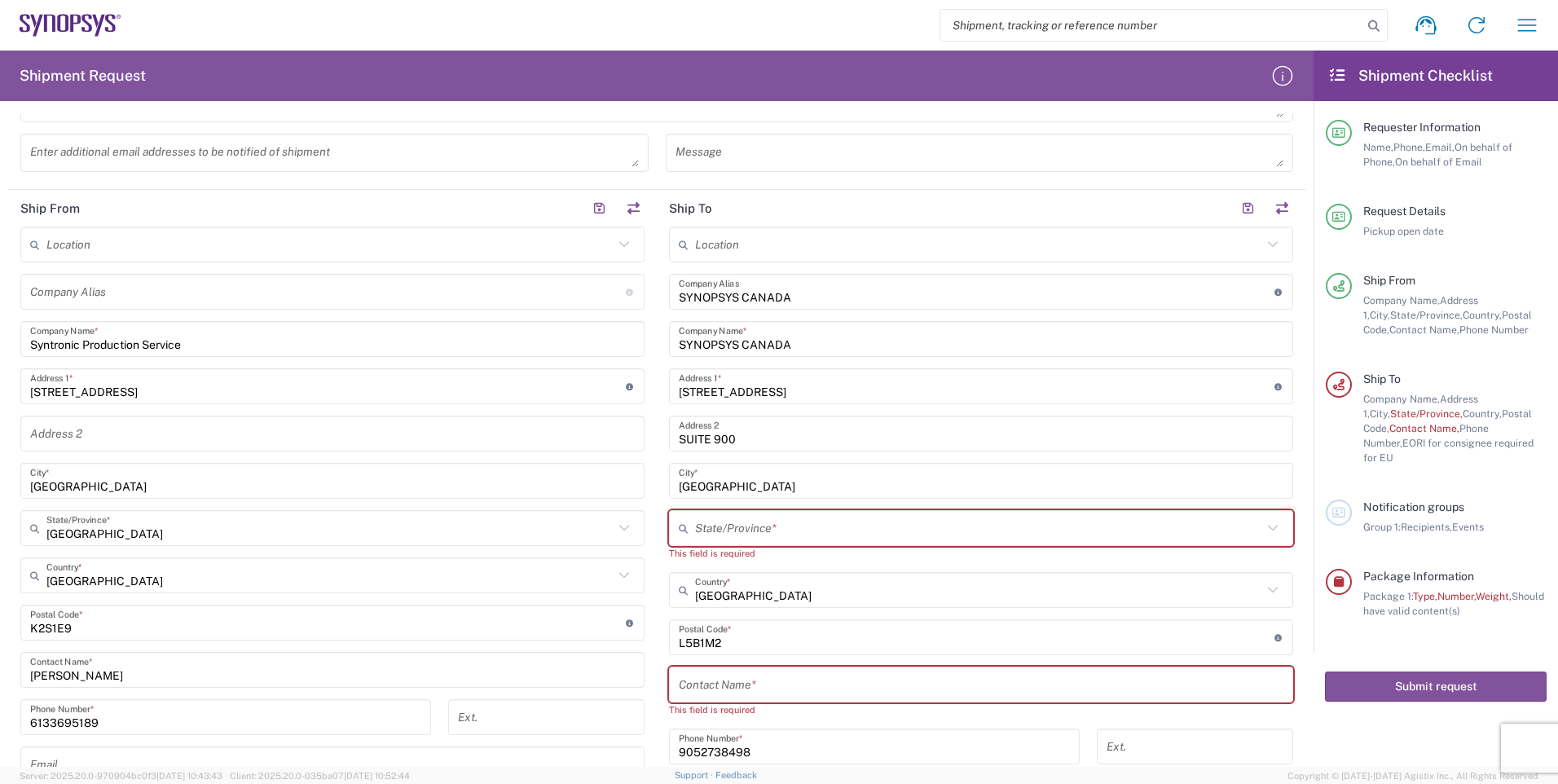
scroll to position [489, 0]
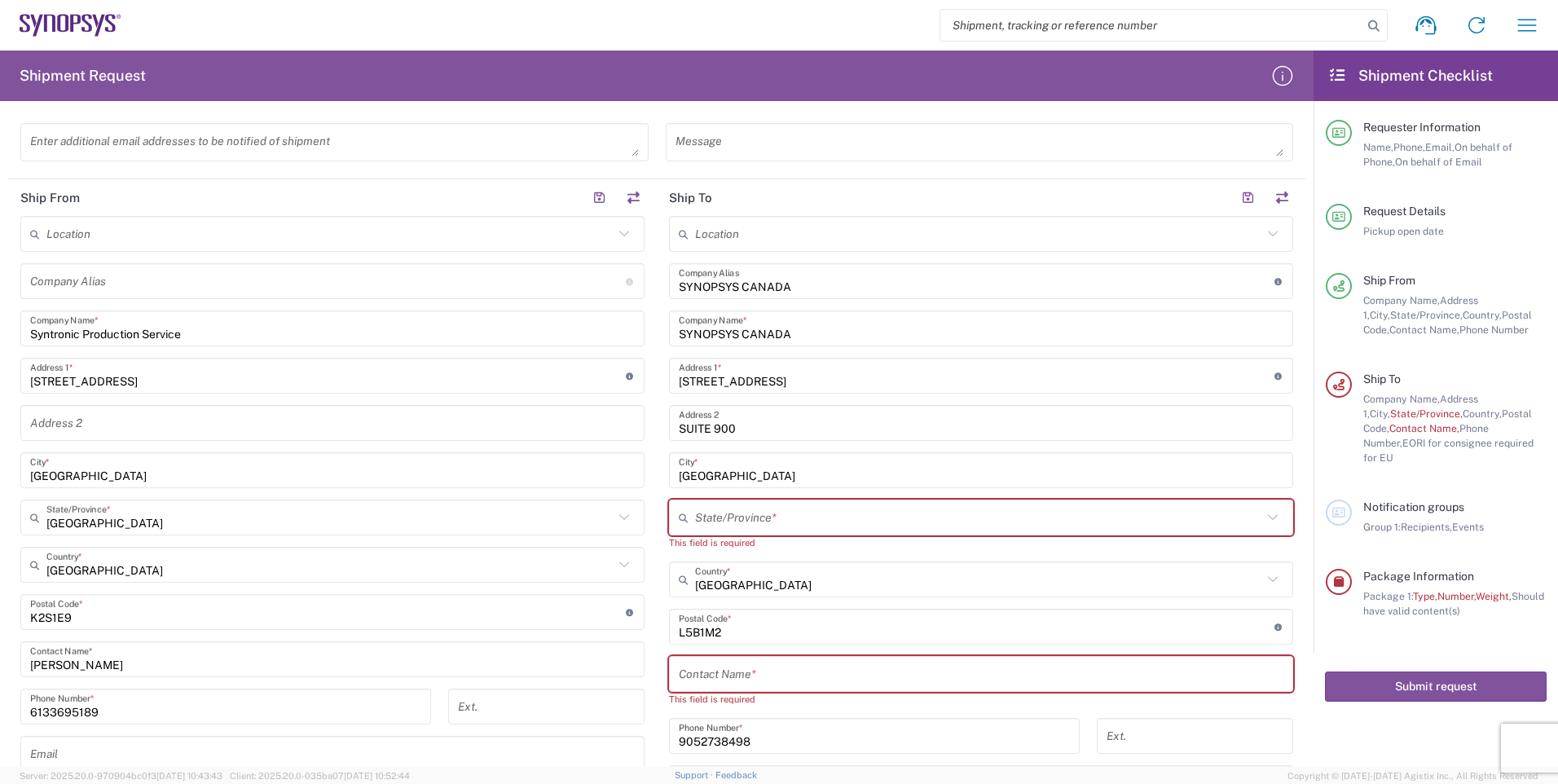
click at [1263, 581] on icon at bounding box center [1273, 580] width 21 height 21
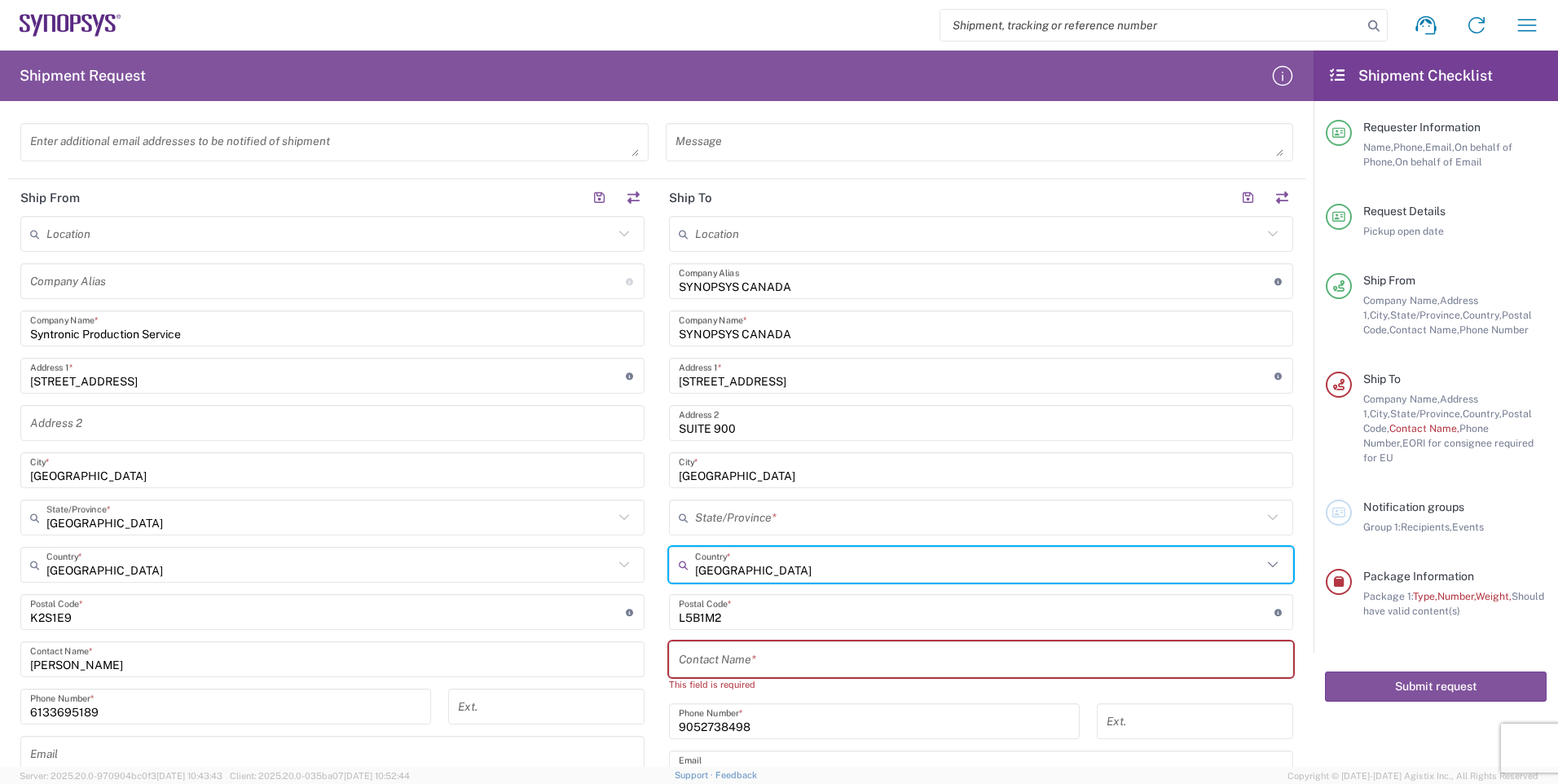
type input "[GEOGRAPHIC_DATA]"
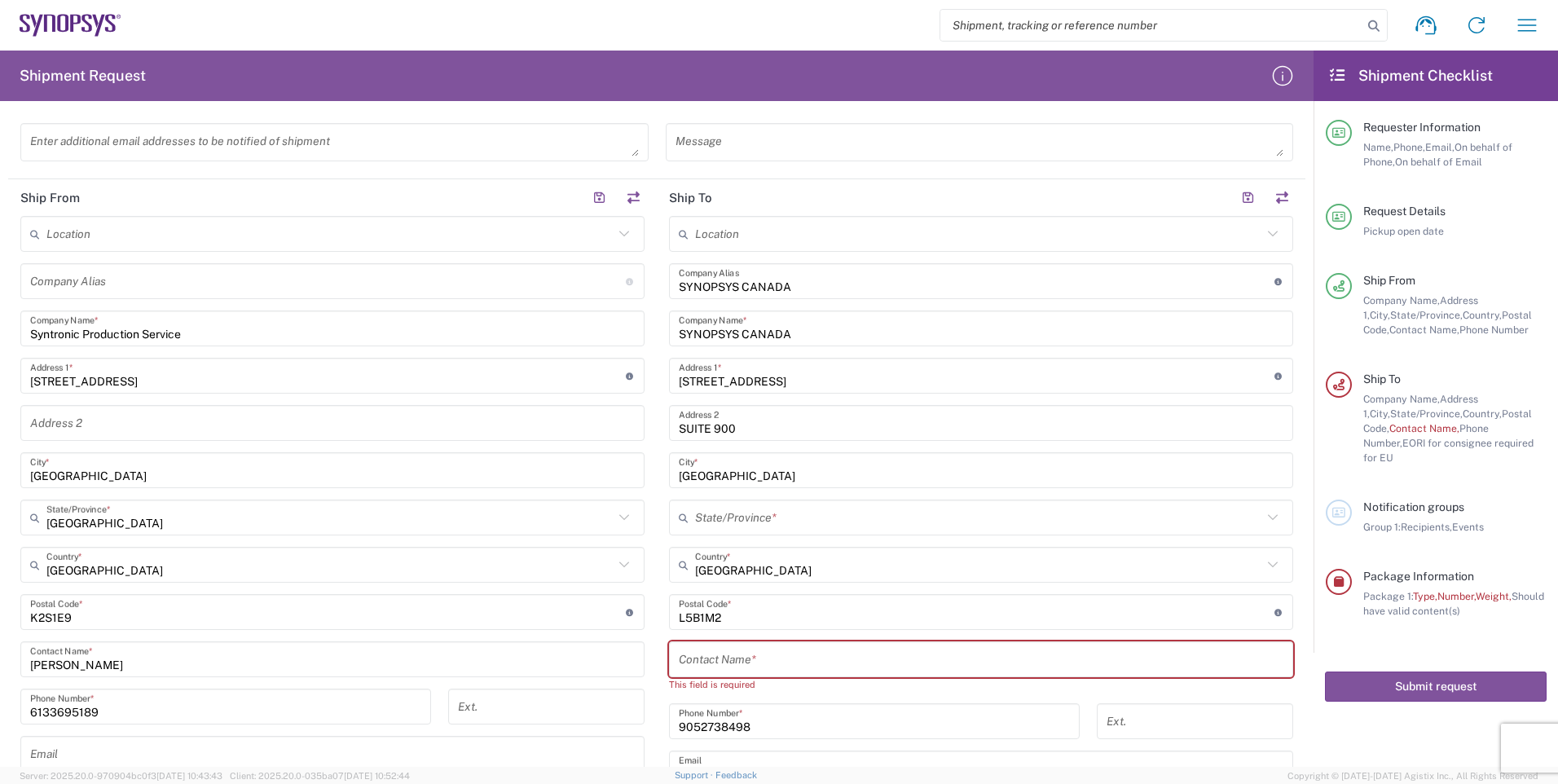
click at [1268, 515] on icon at bounding box center [1272, 517] width 10 height 5
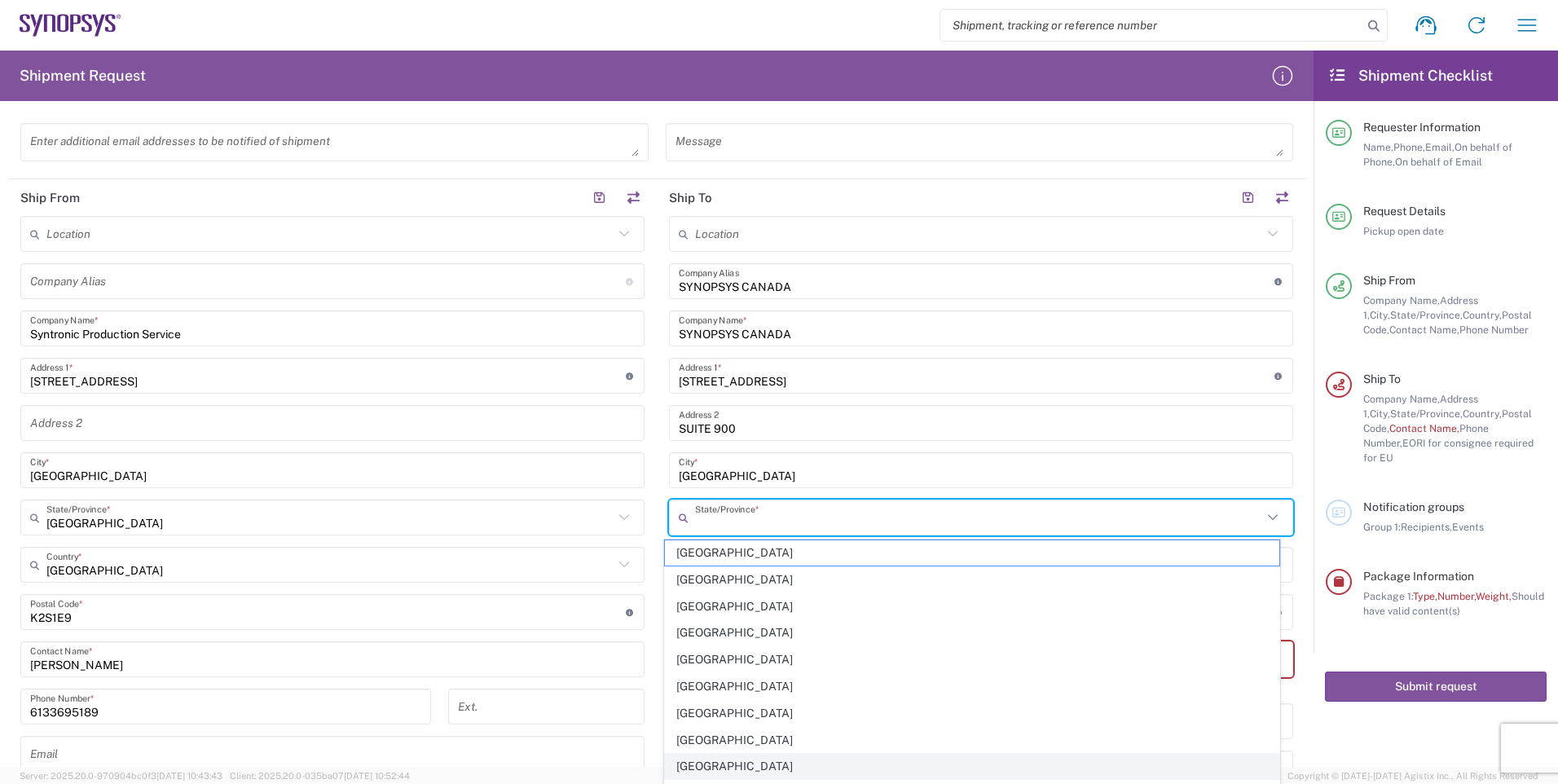
click at [746, 766] on span "[GEOGRAPHIC_DATA]" at bounding box center [973, 766] width 615 height 26
type input "[GEOGRAPHIC_DATA]"
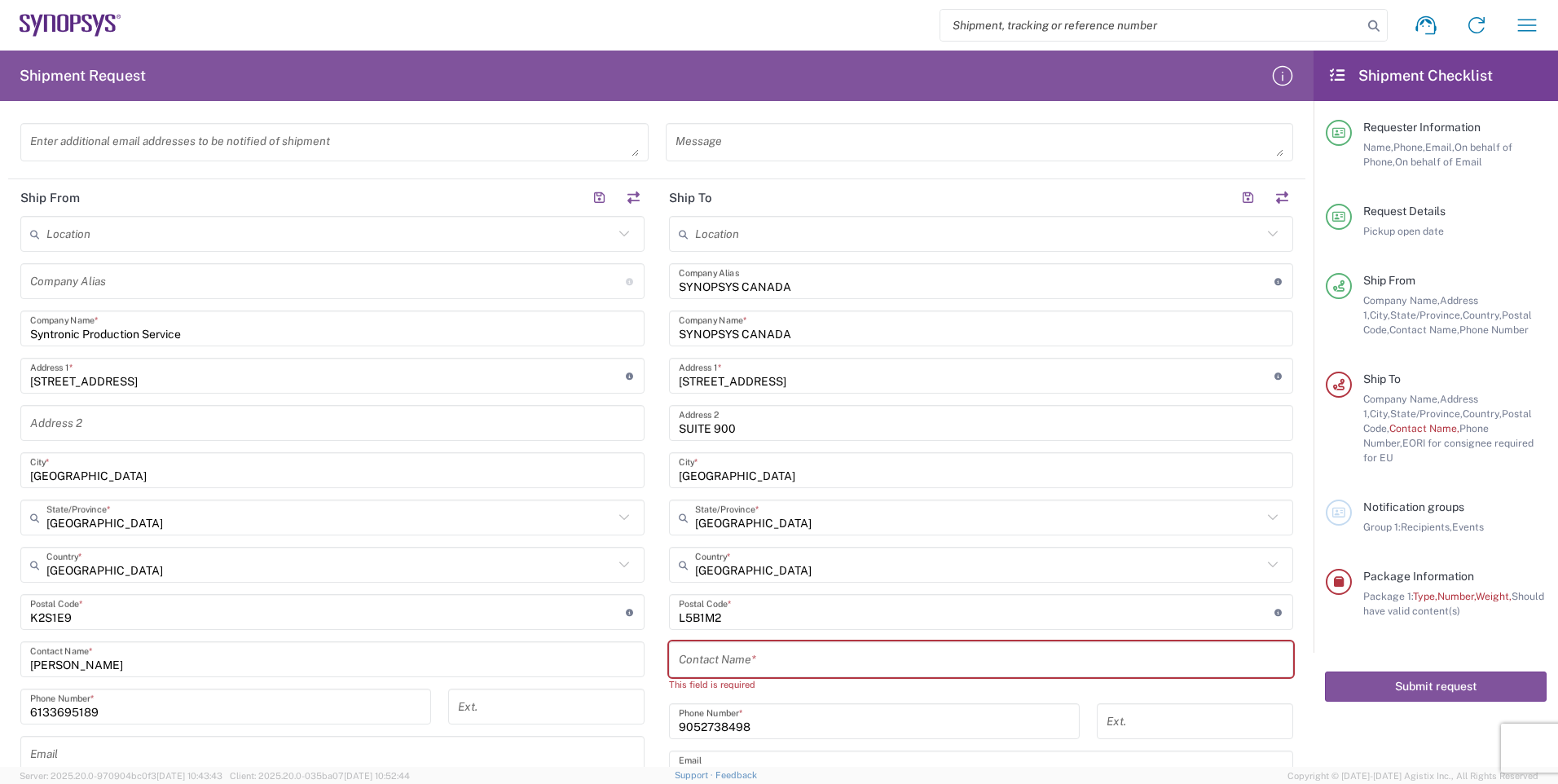
scroll to position [570, 0]
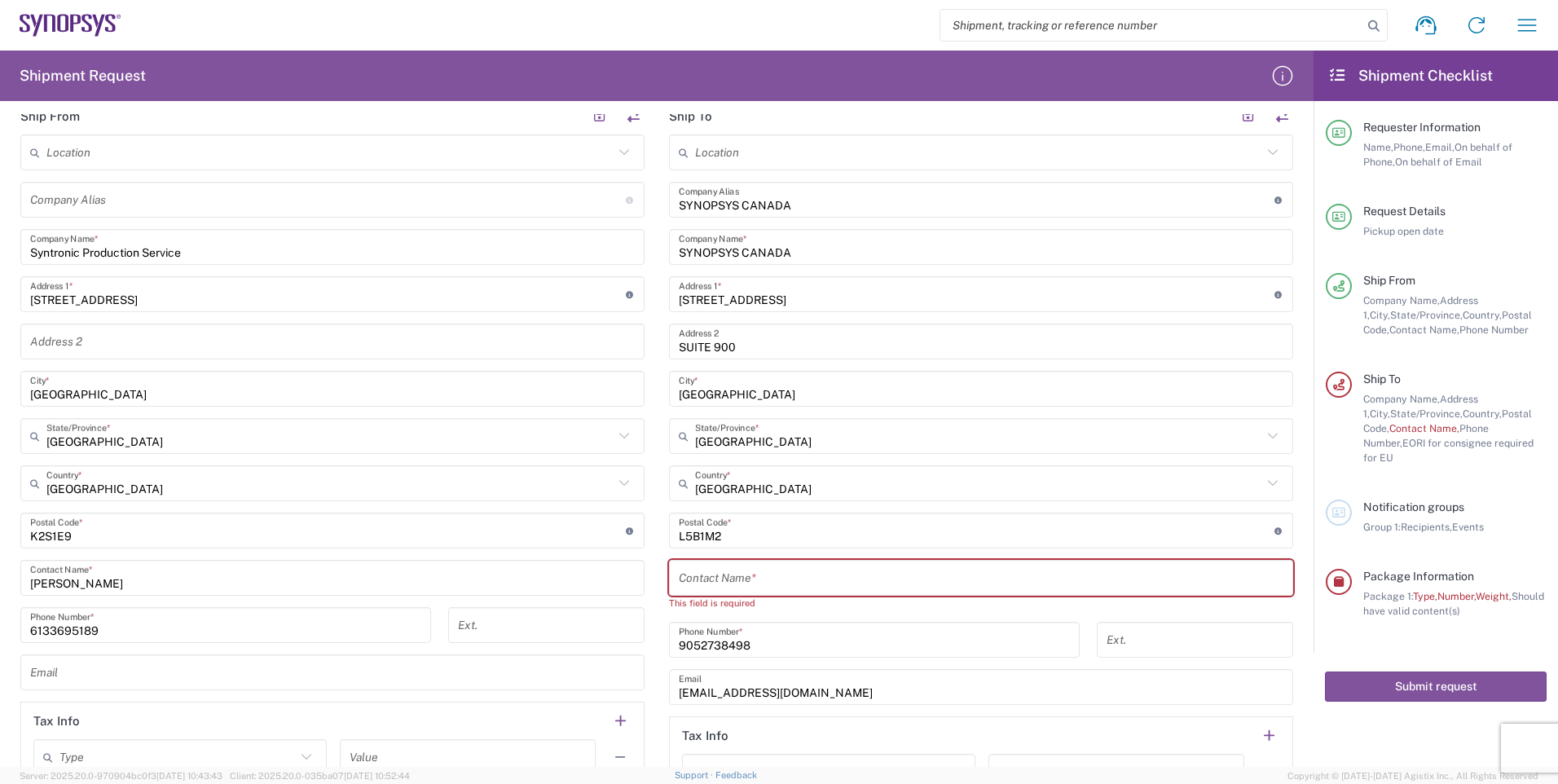
click at [885, 579] on input "text" at bounding box center [981, 578] width 605 height 28
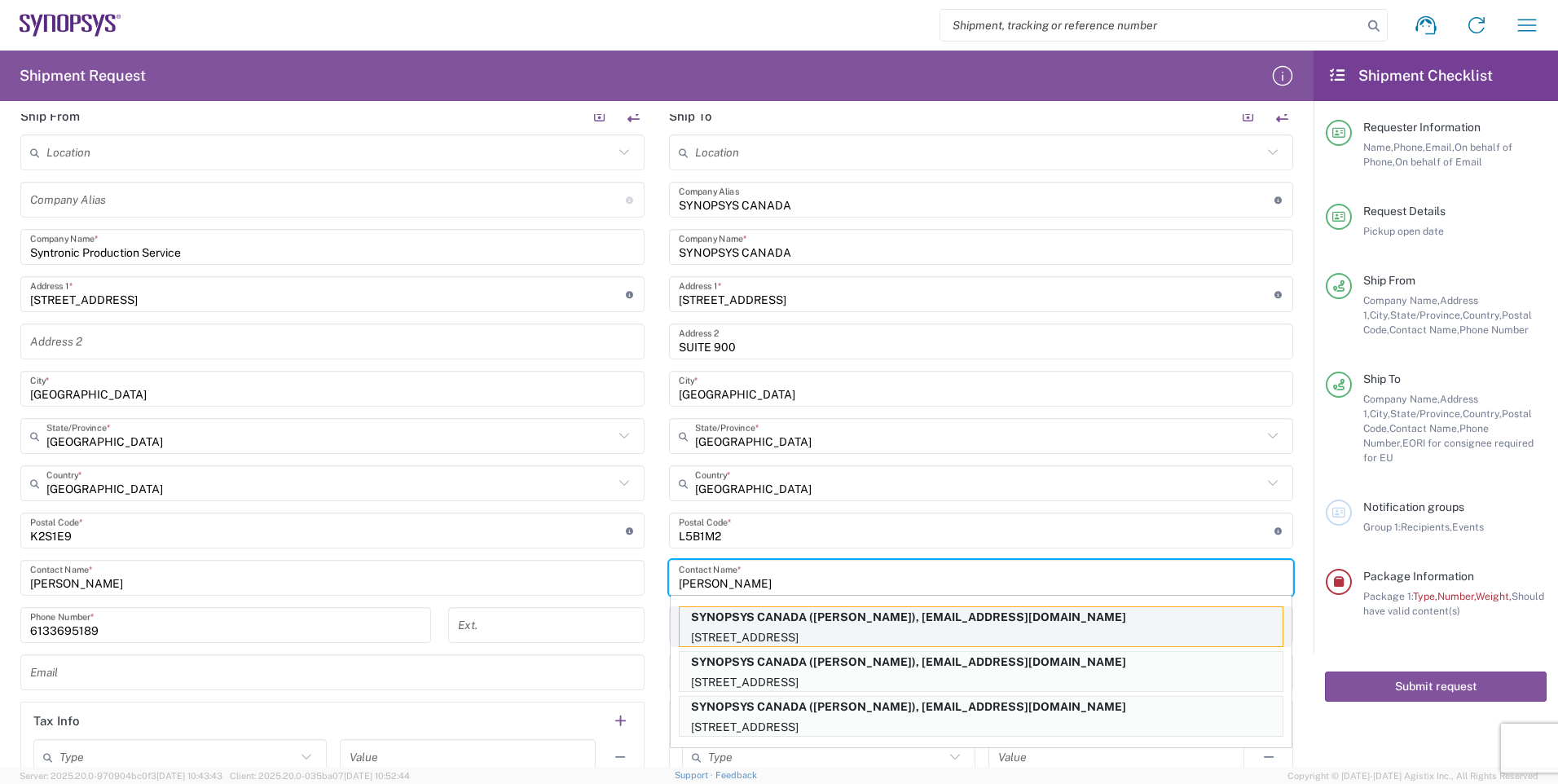
type input "[PERSON_NAME]"
click at [949, 620] on p "SYNOPSYS CANADA ([PERSON_NAME]), [EMAIL_ADDRESS][DOMAIN_NAME]" at bounding box center [981, 617] width 603 height 20
type input "[GEOGRAPHIC_DATA]"
type input "[PERSON_NAME]"
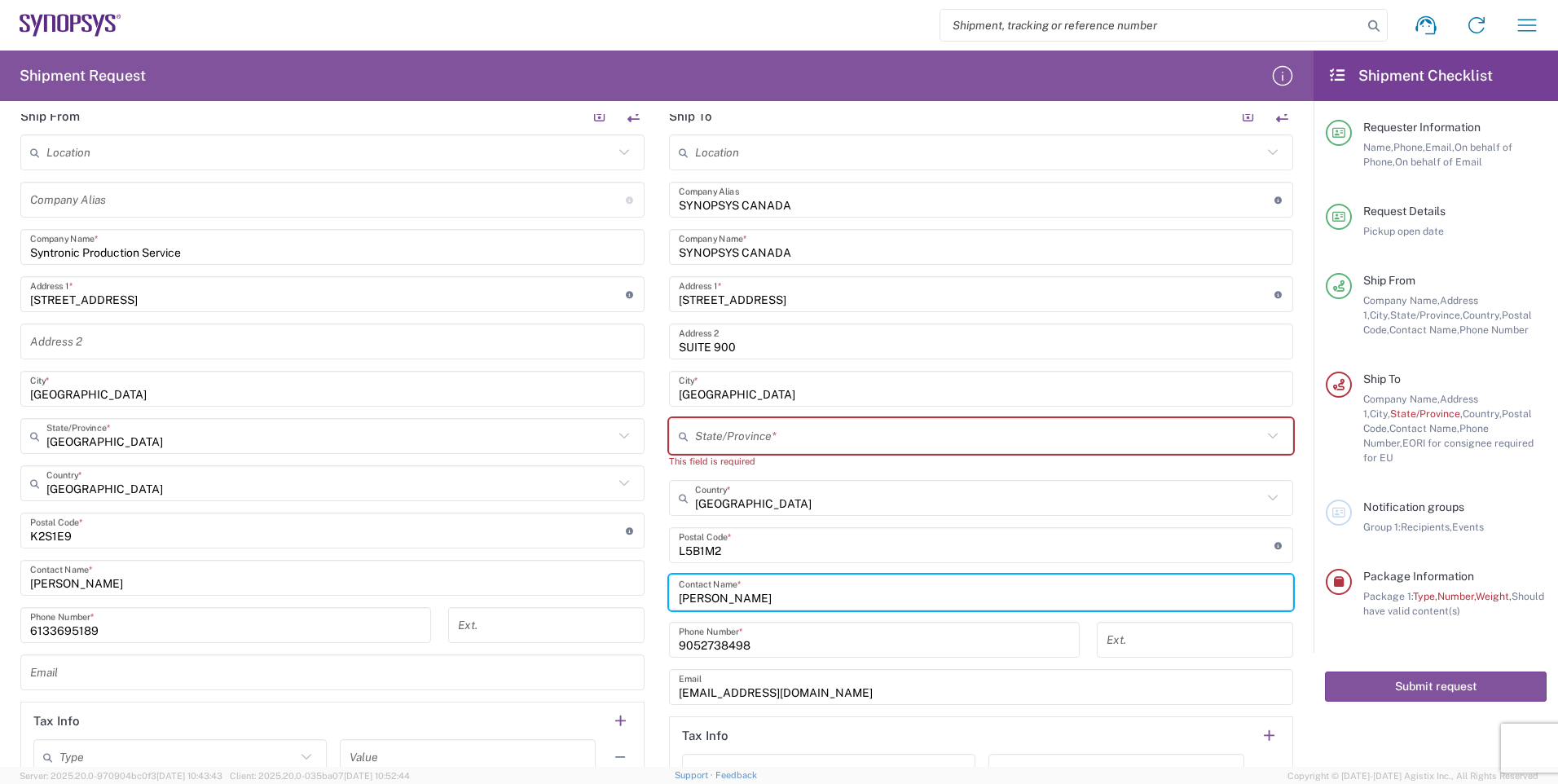
click at [1263, 436] on icon at bounding box center [1273, 436] width 21 height 21
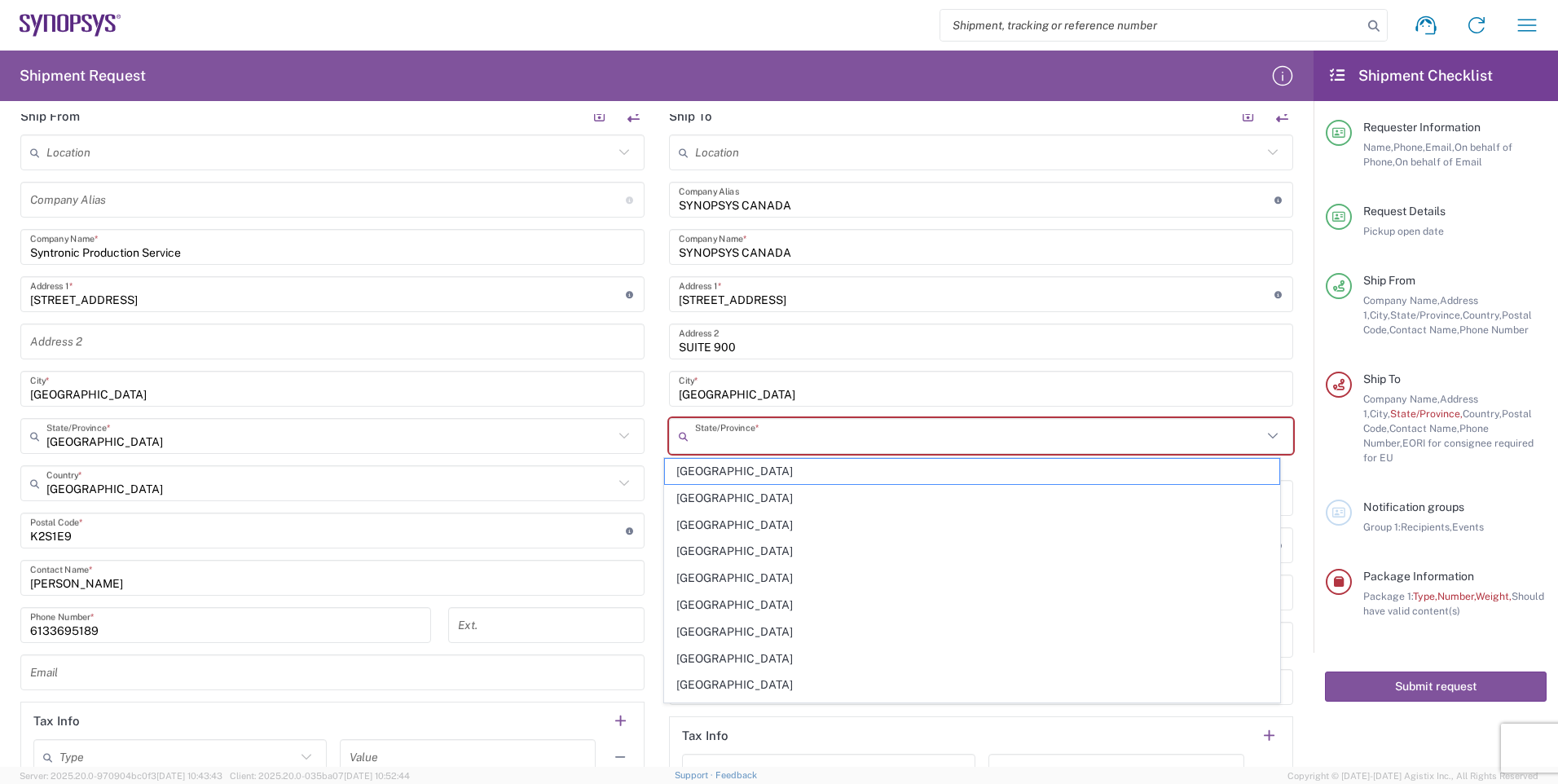
click at [709, 684] on span "[GEOGRAPHIC_DATA]" at bounding box center [973, 684] width 615 height 26
type input "[GEOGRAPHIC_DATA]"
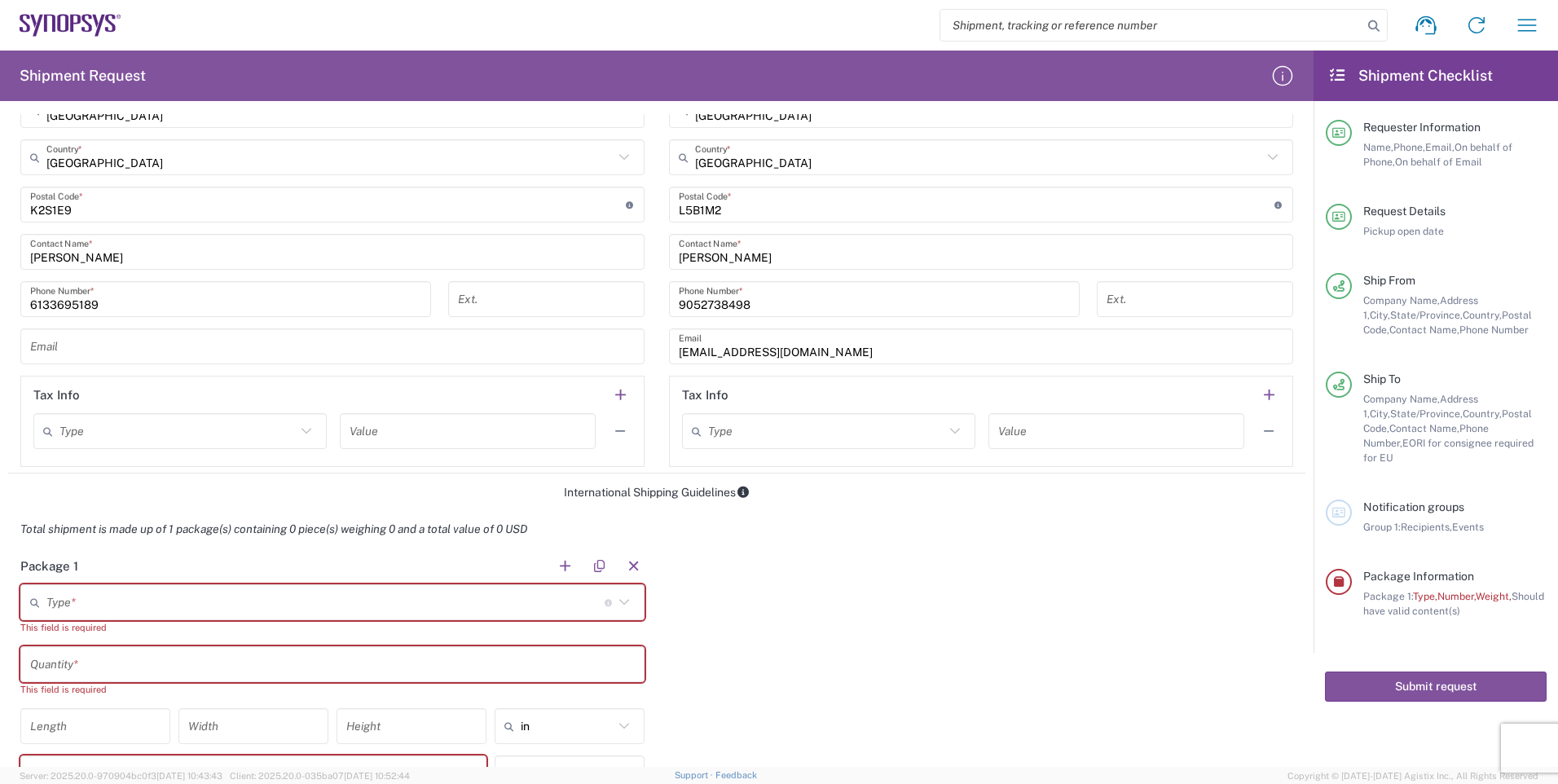
scroll to position [978, 0]
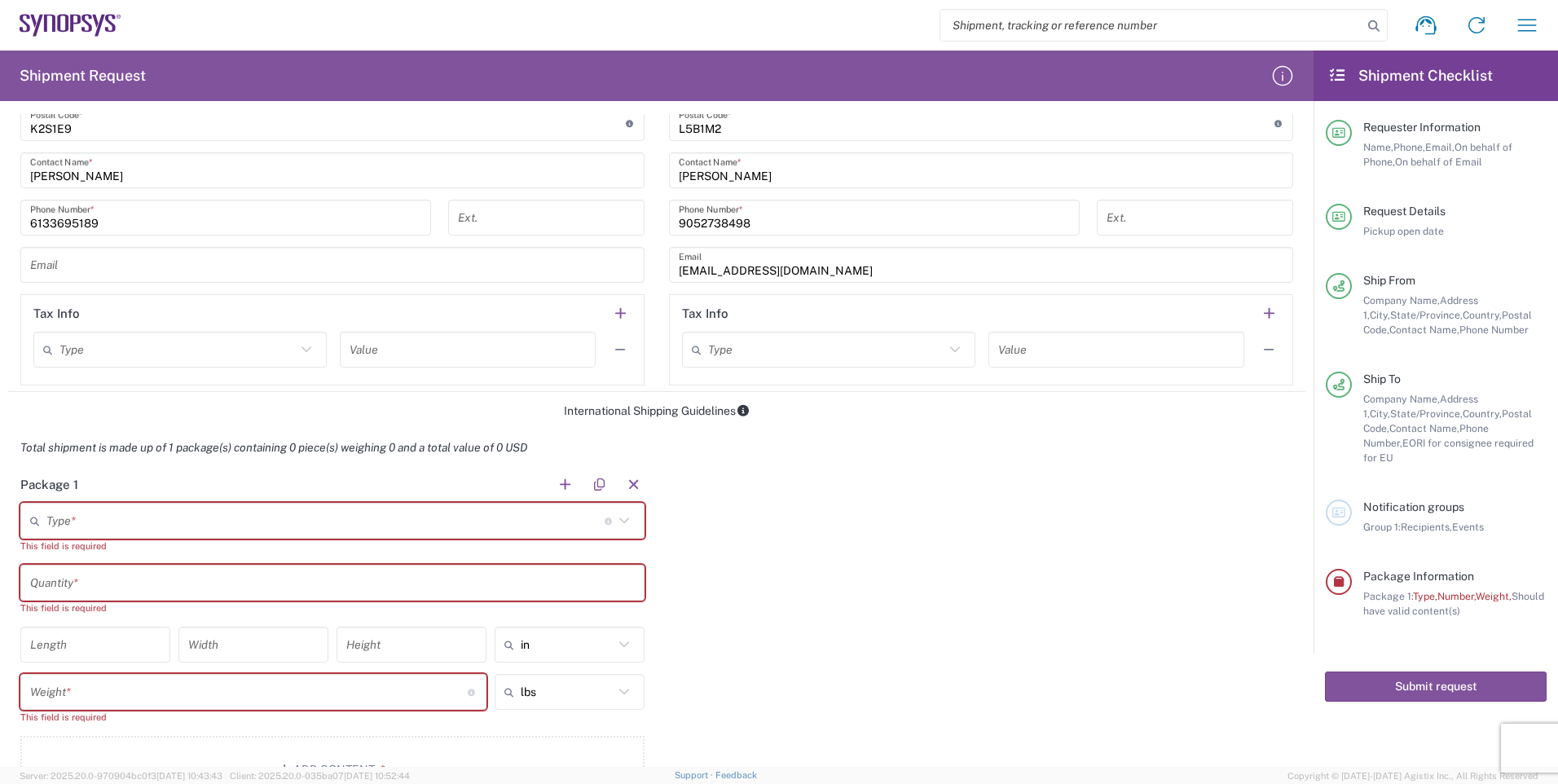
click at [622, 520] on icon at bounding box center [624, 521] width 21 height 21
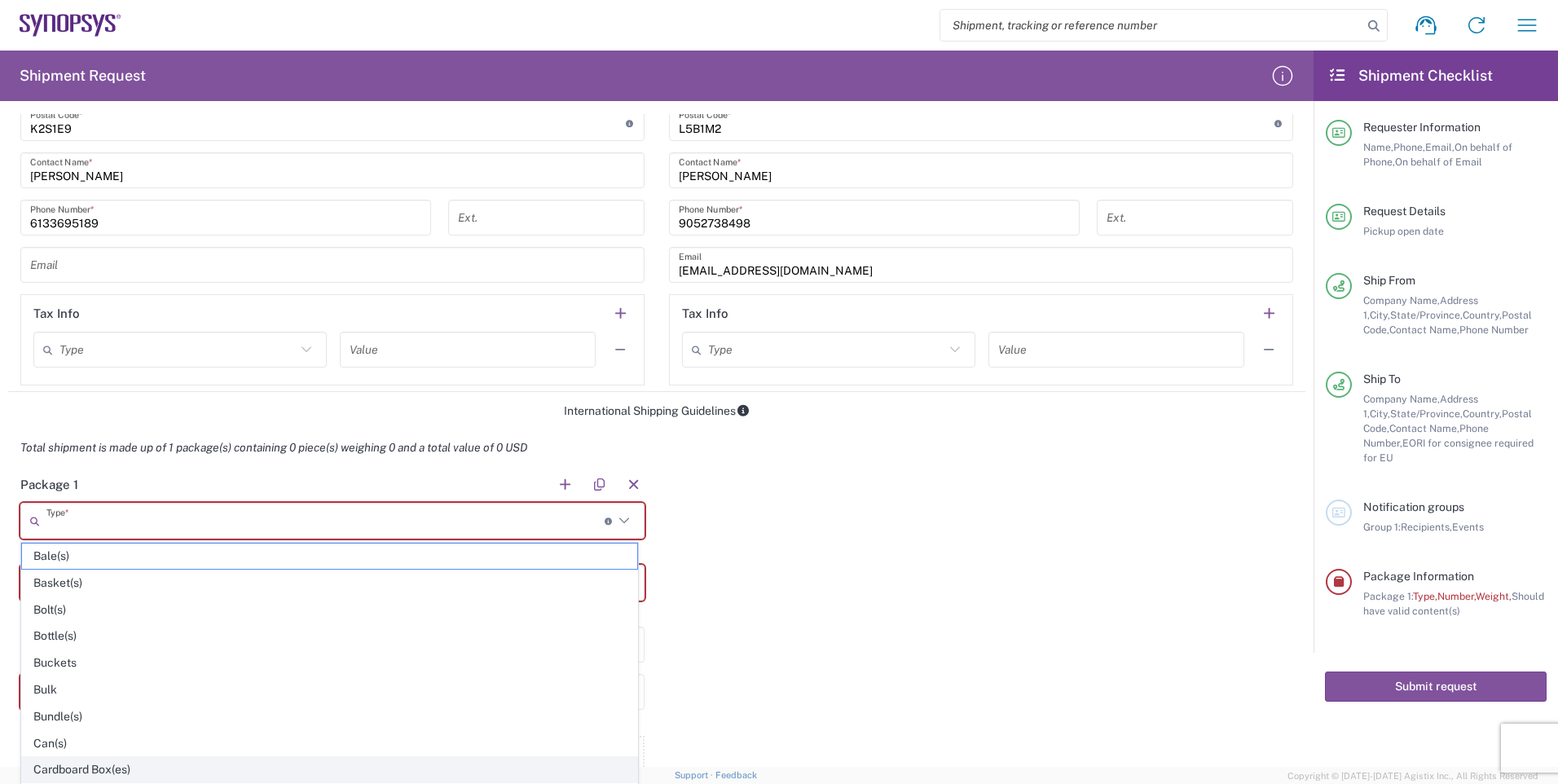
click at [104, 768] on span "Cardboard Box(es)" at bounding box center [330, 769] width 615 height 26
type input "Cardboard Box(es)"
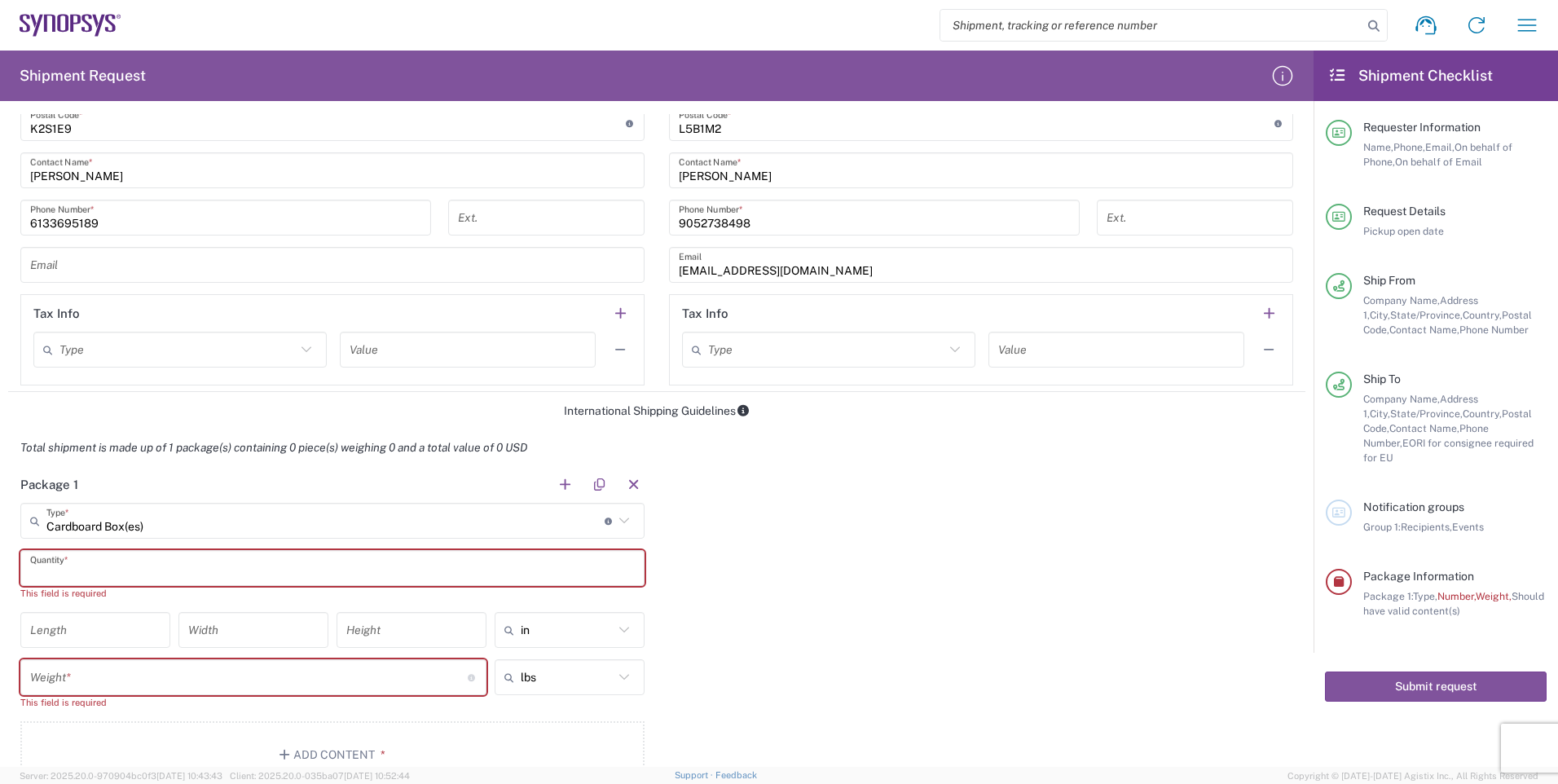
click at [235, 562] on input "text" at bounding box center [332, 568] width 605 height 28
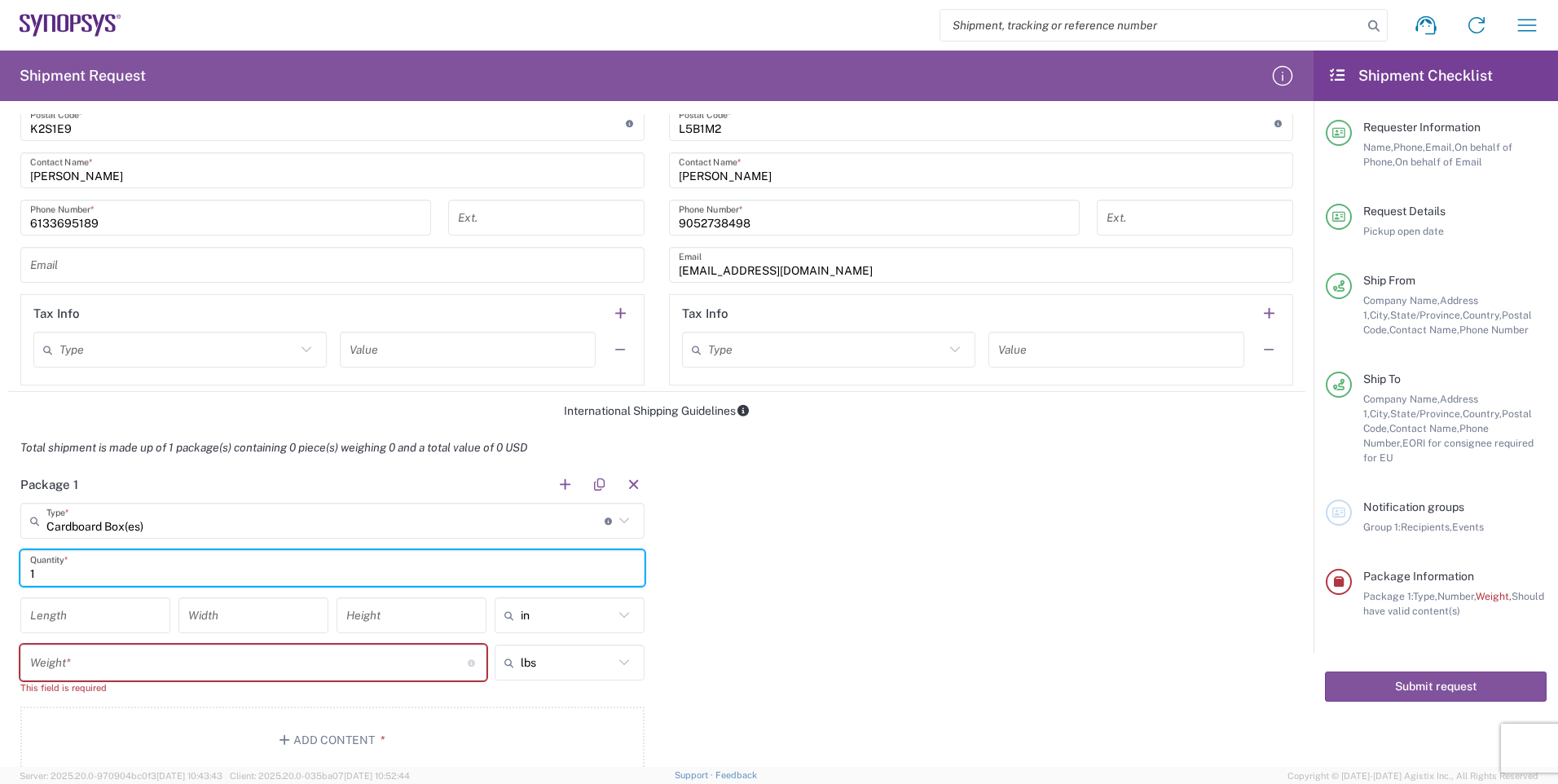
type input "1"
click at [99, 667] on input "number" at bounding box center [249, 662] width 438 height 28
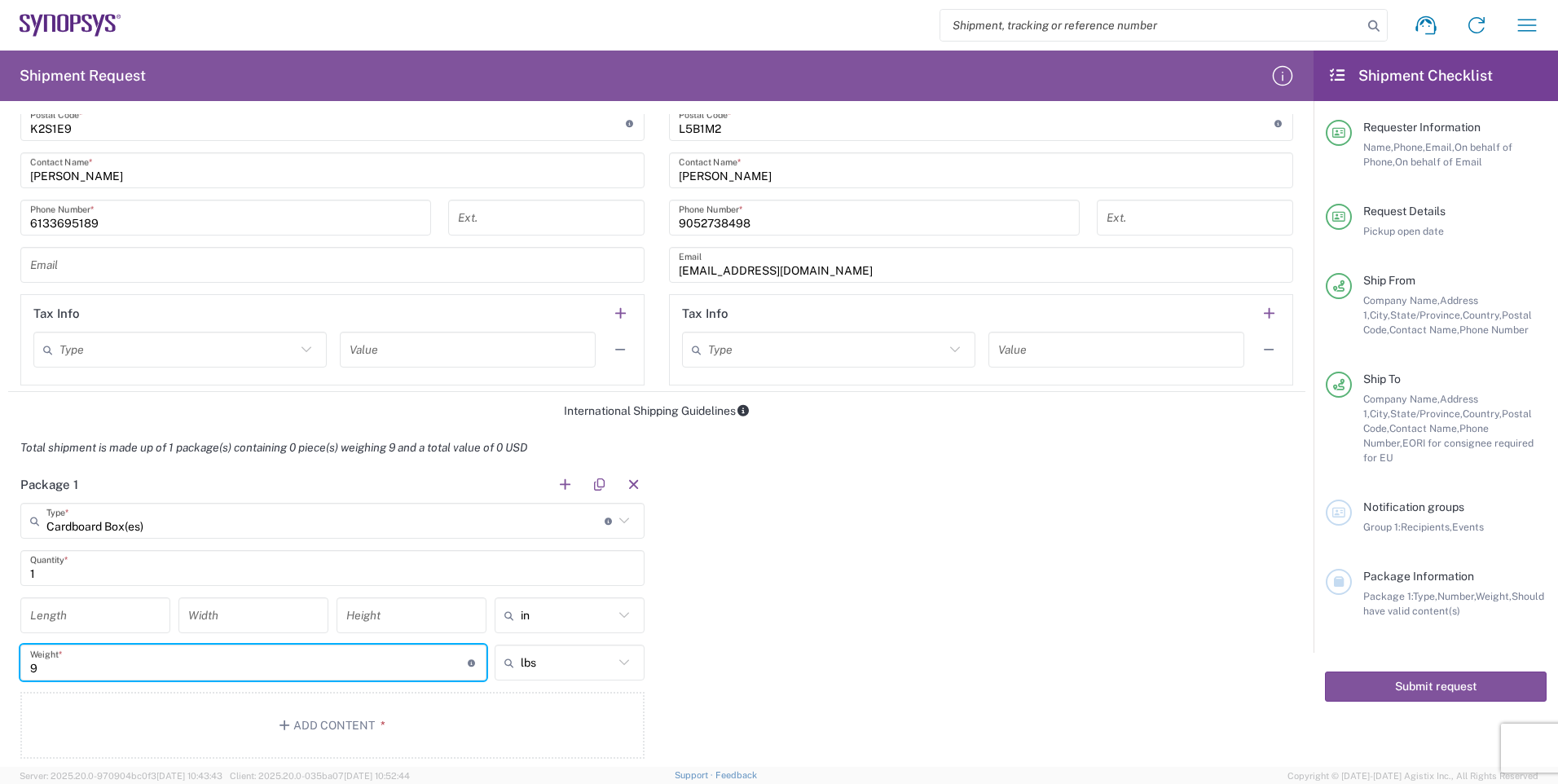
type input "9"
click at [94, 614] on input "number" at bounding box center [95, 616] width 130 height 28
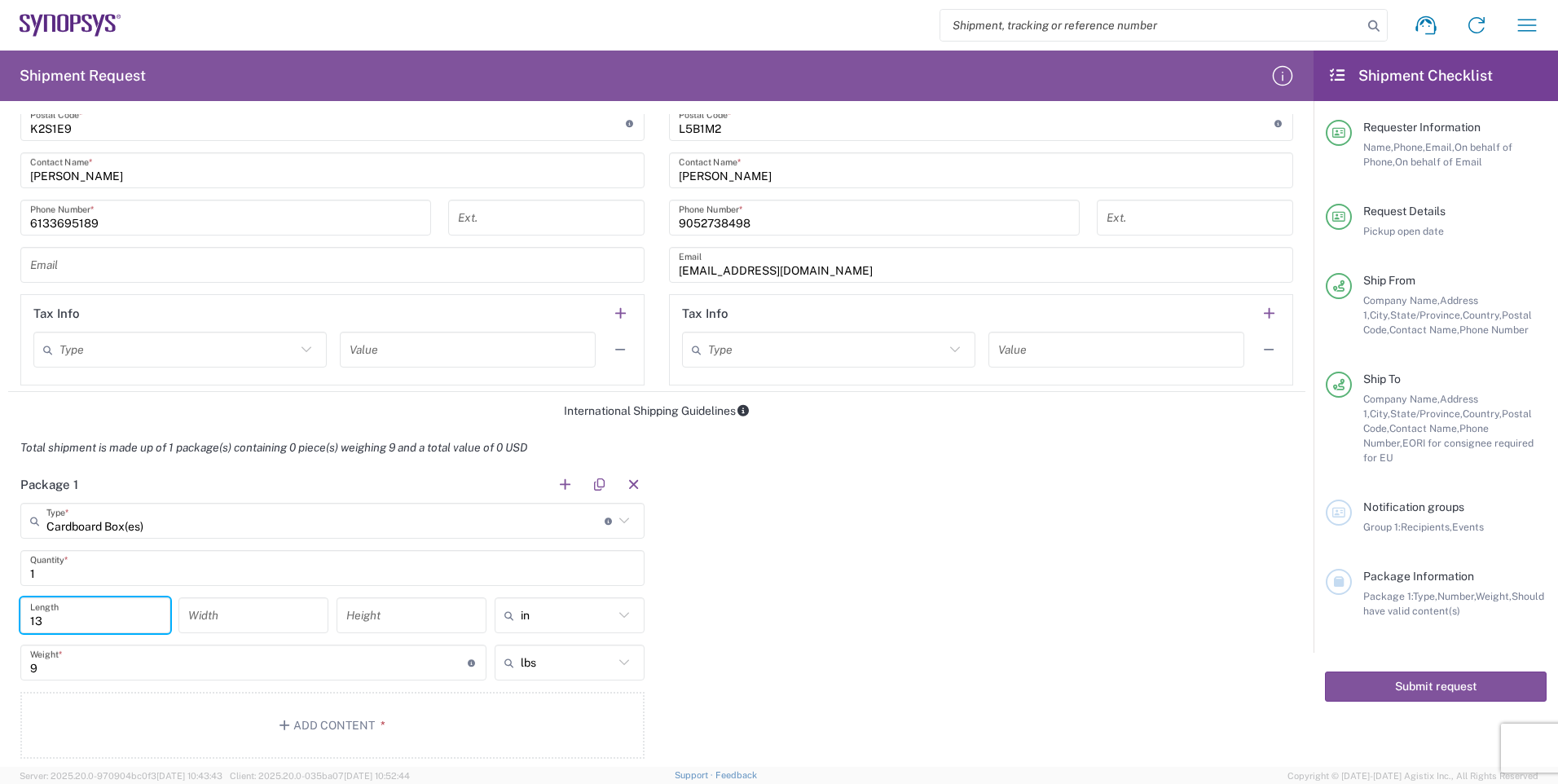
type input "13"
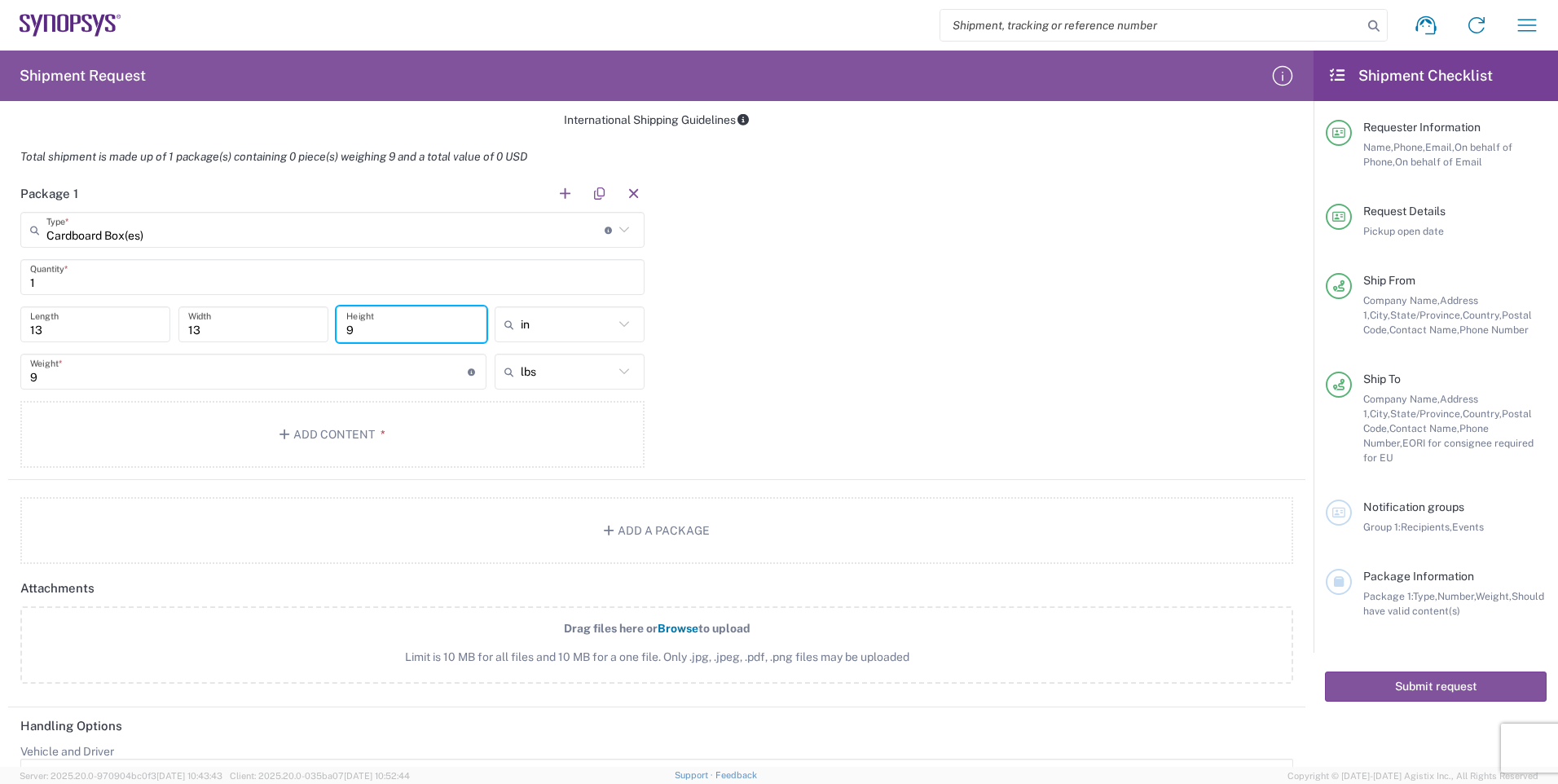
scroll to position [1283, 0]
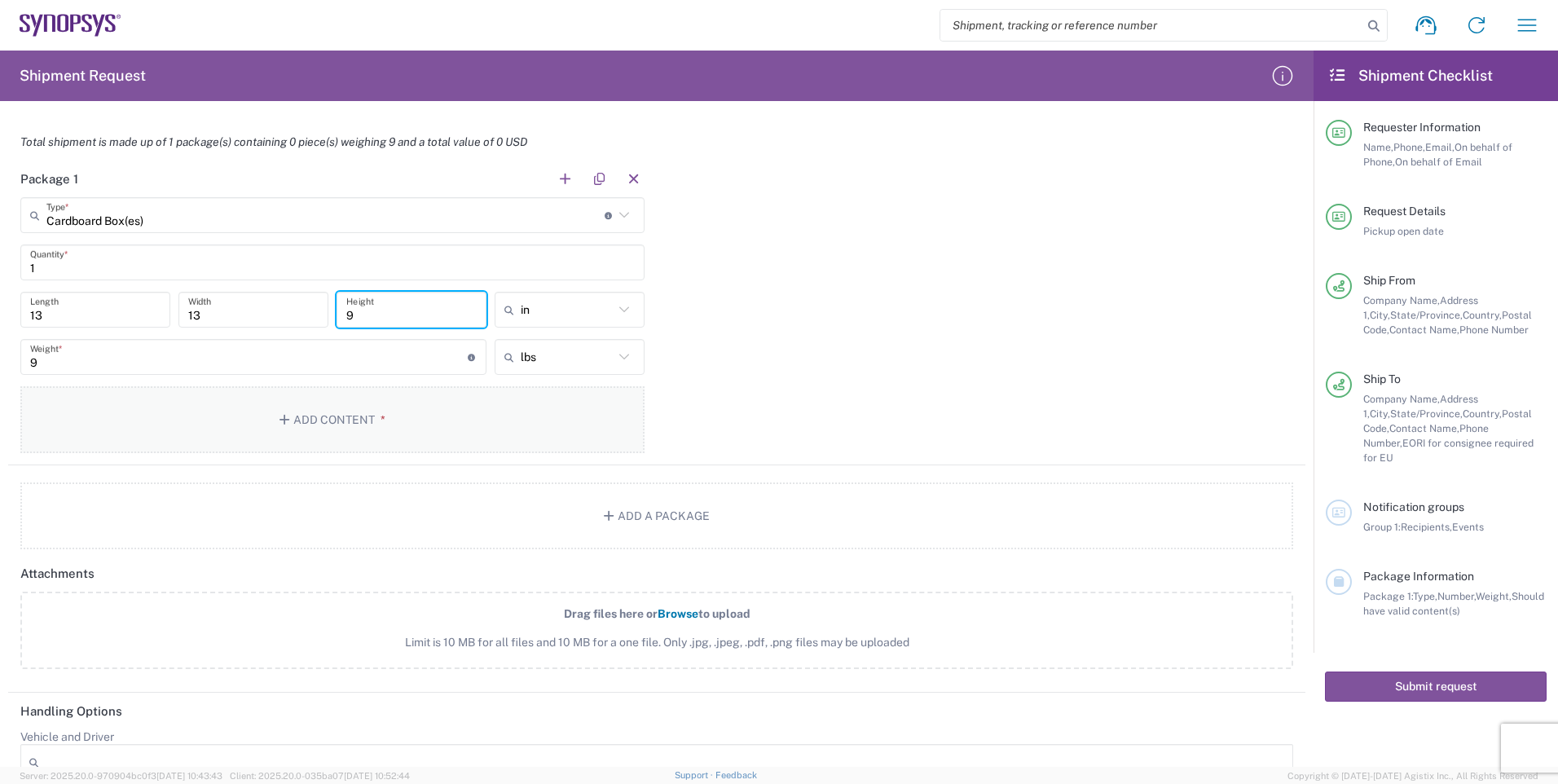
type input "9"
click at [355, 425] on button "Add Content *" at bounding box center [332, 419] width 624 height 67
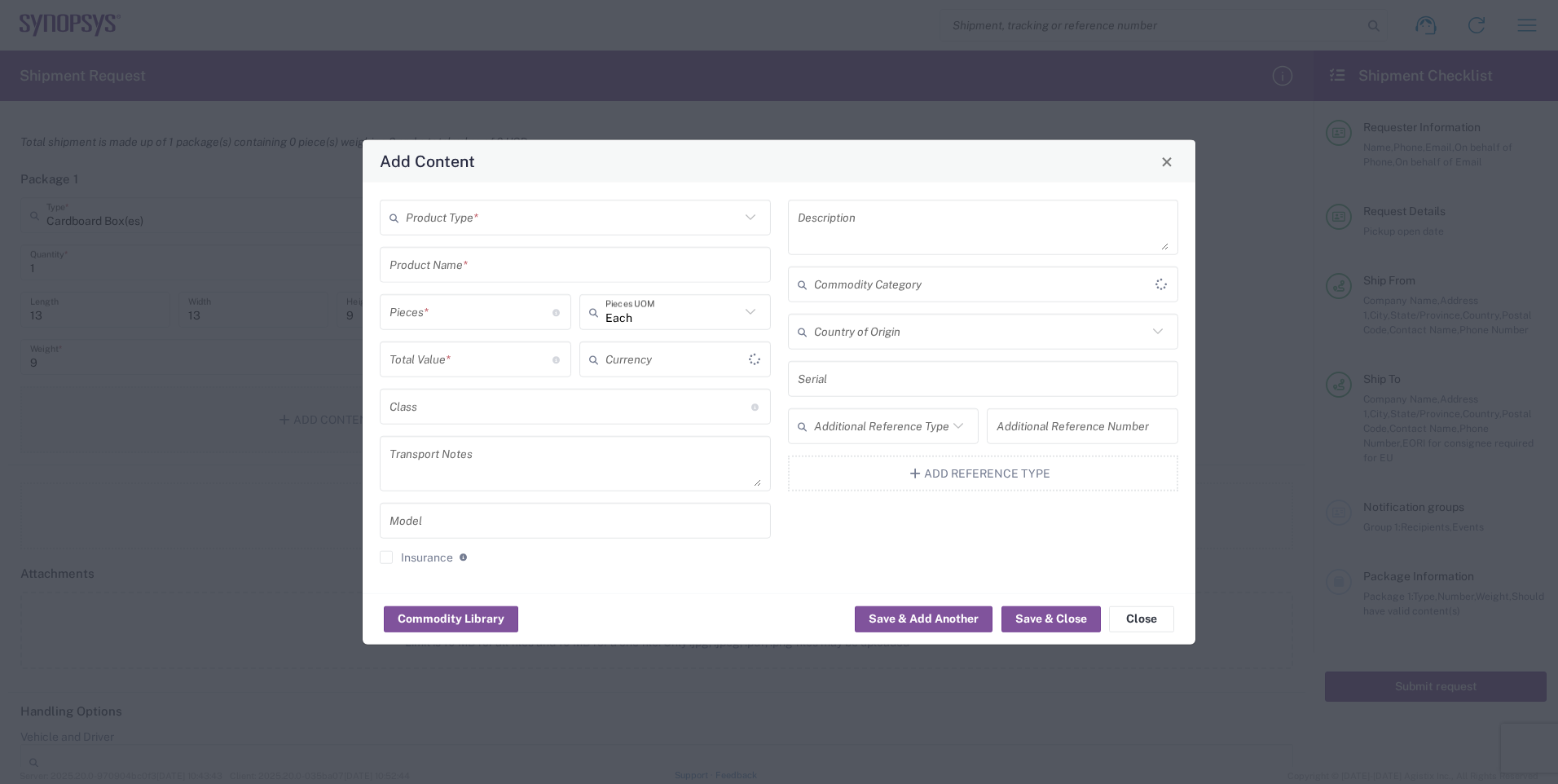
type input "US Dollar"
click at [751, 218] on icon at bounding box center [749, 217] width 10 height 5
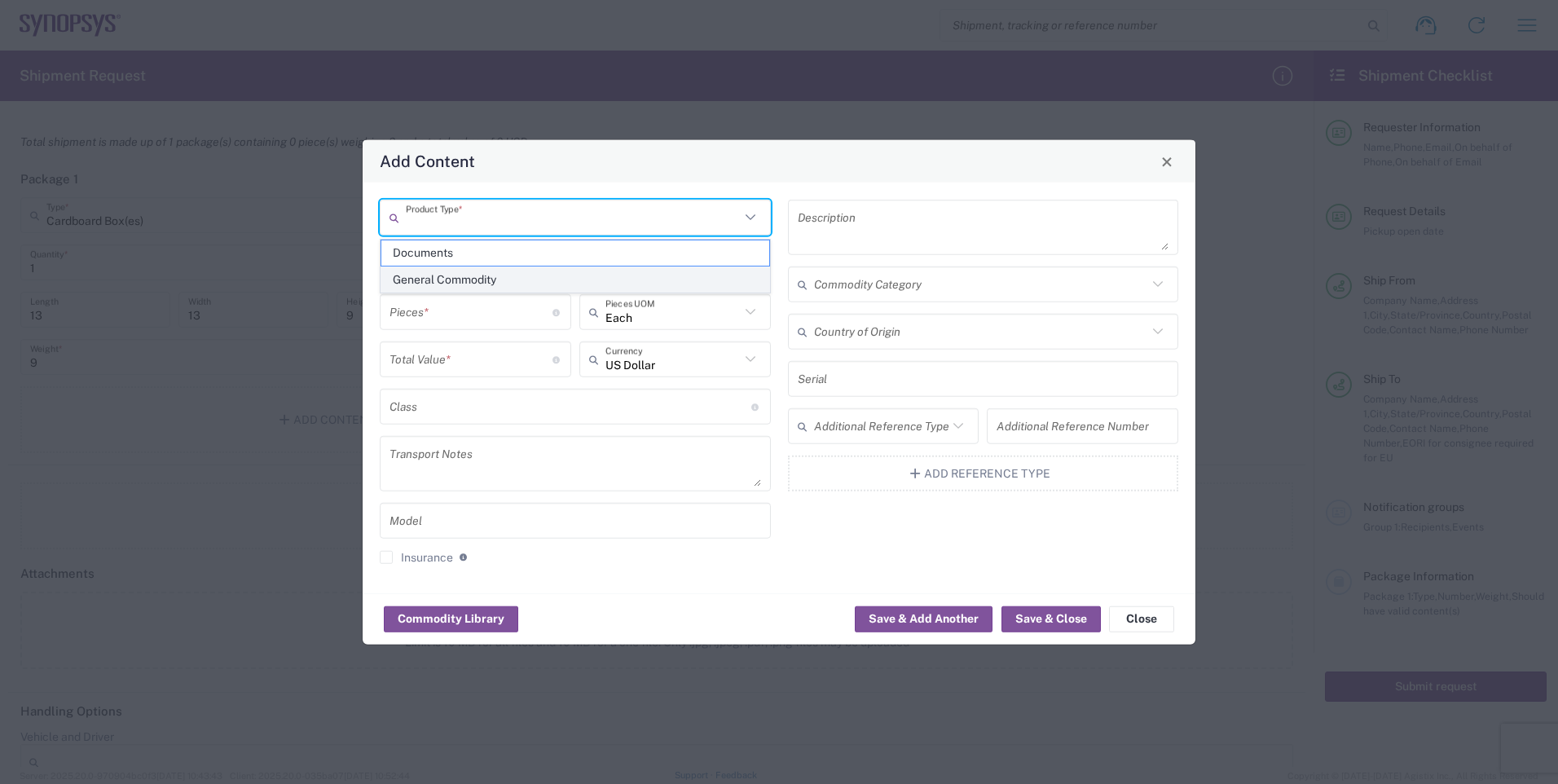
click at [492, 275] on span "General Commodity" at bounding box center [575, 279] width 388 height 26
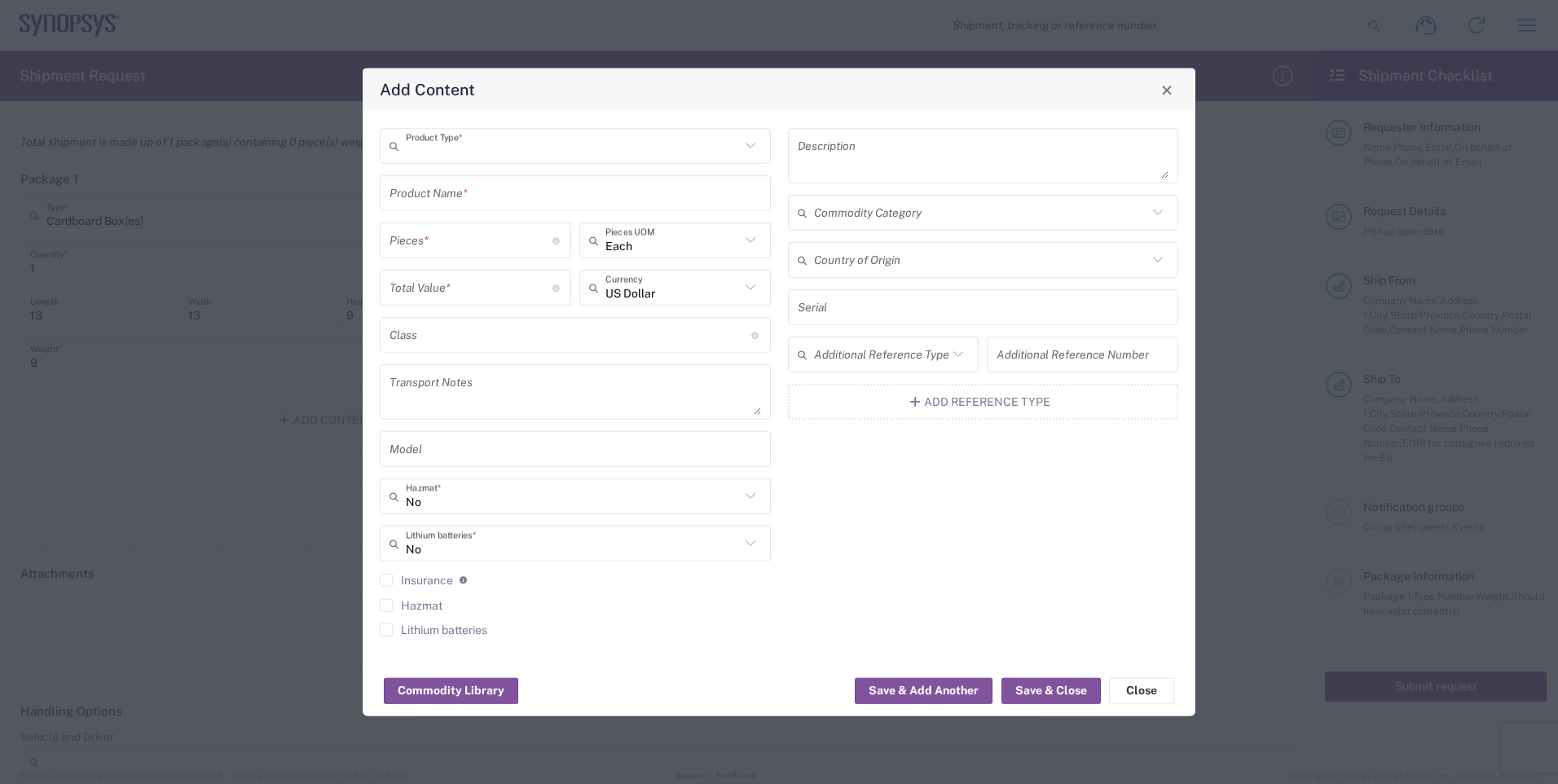
type input "General Commodity"
click at [554, 199] on input "text" at bounding box center [575, 193] width 372 height 28
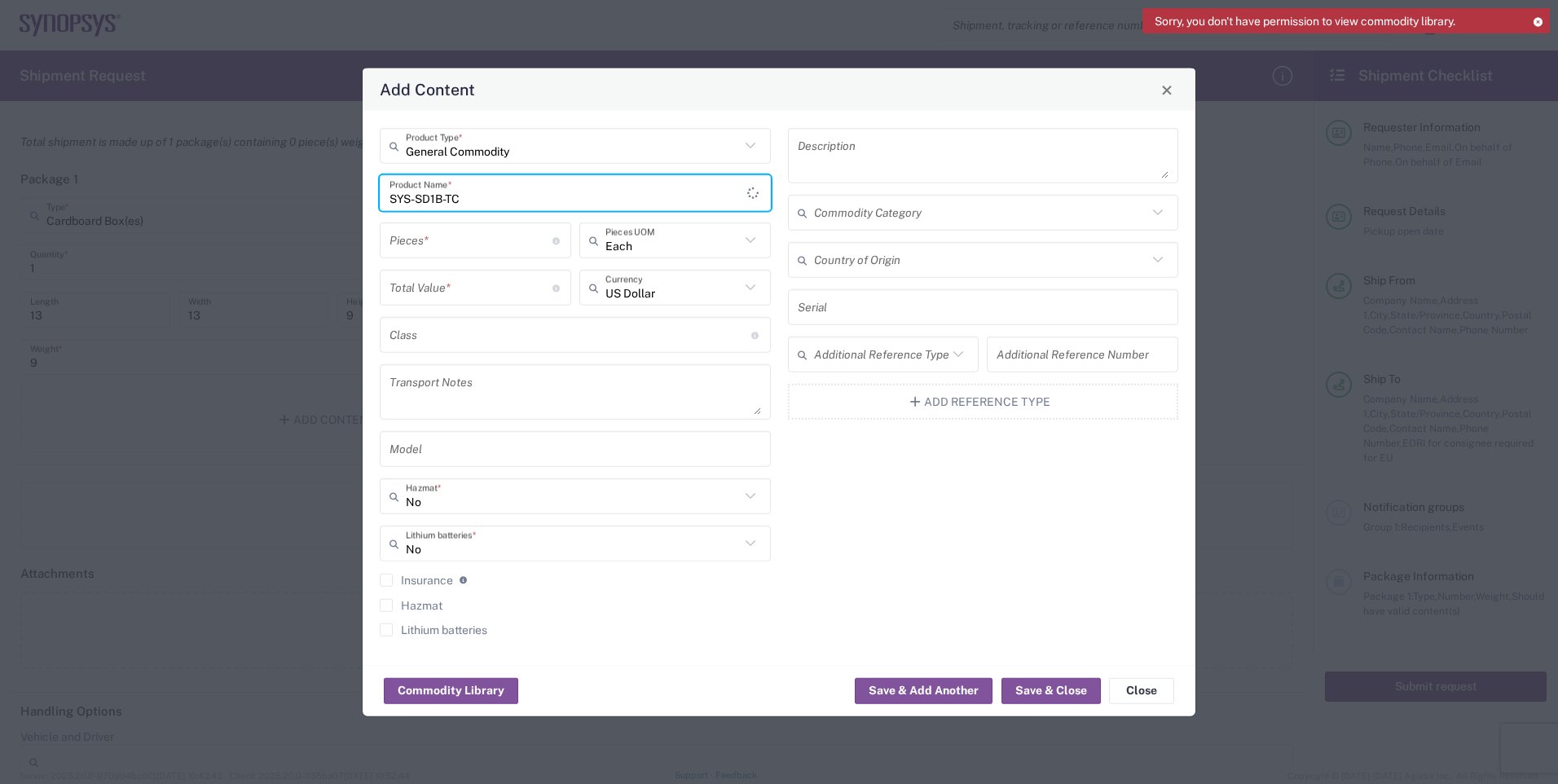
type input "SYS-SD1B-TC"
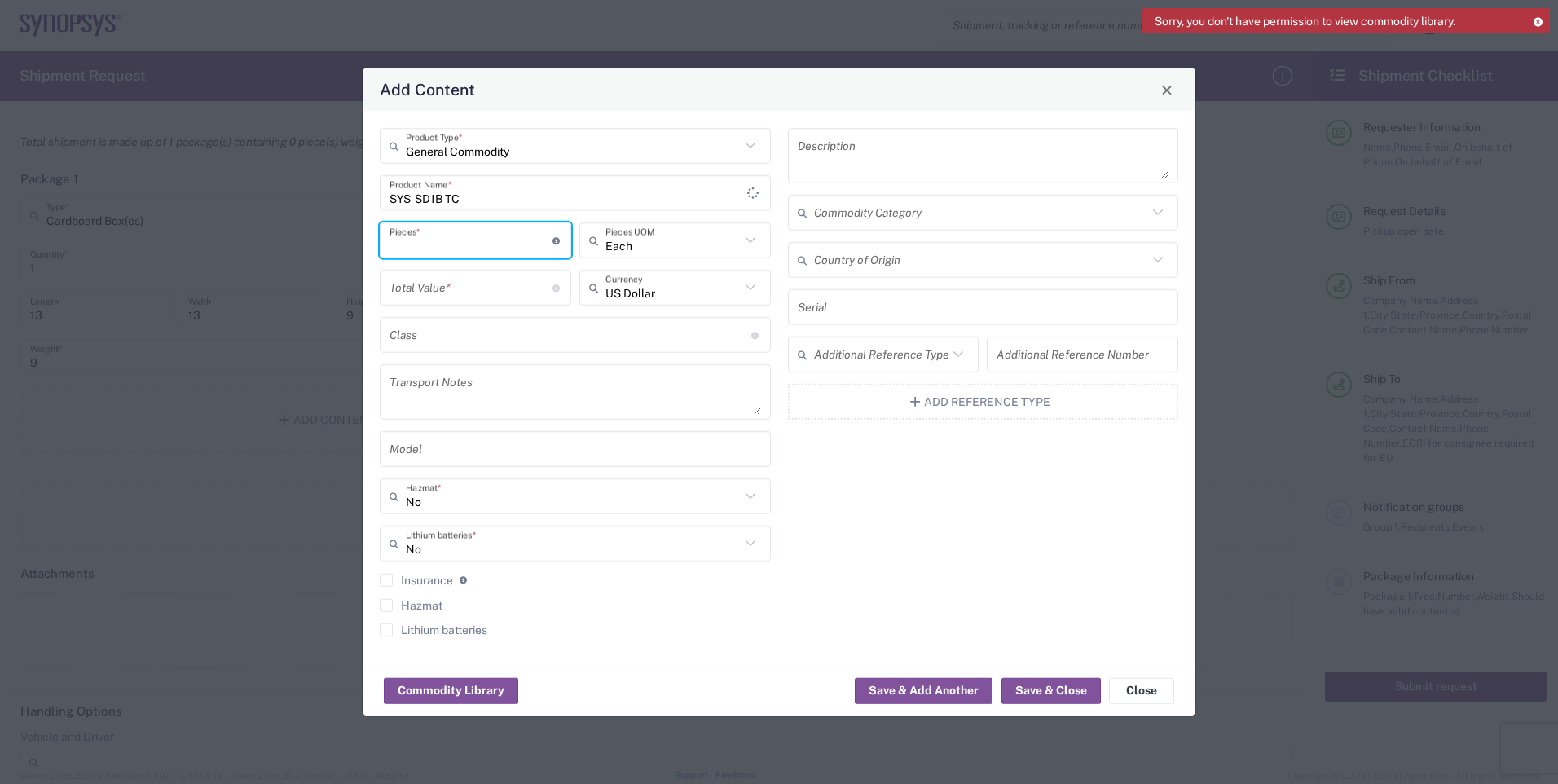
click at [472, 241] on input "number" at bounding box center [471, 240] width 163 height 28
type input "7"
click at [517, 292] on input "number" at bounding box center [471, 287] width 163 height 28
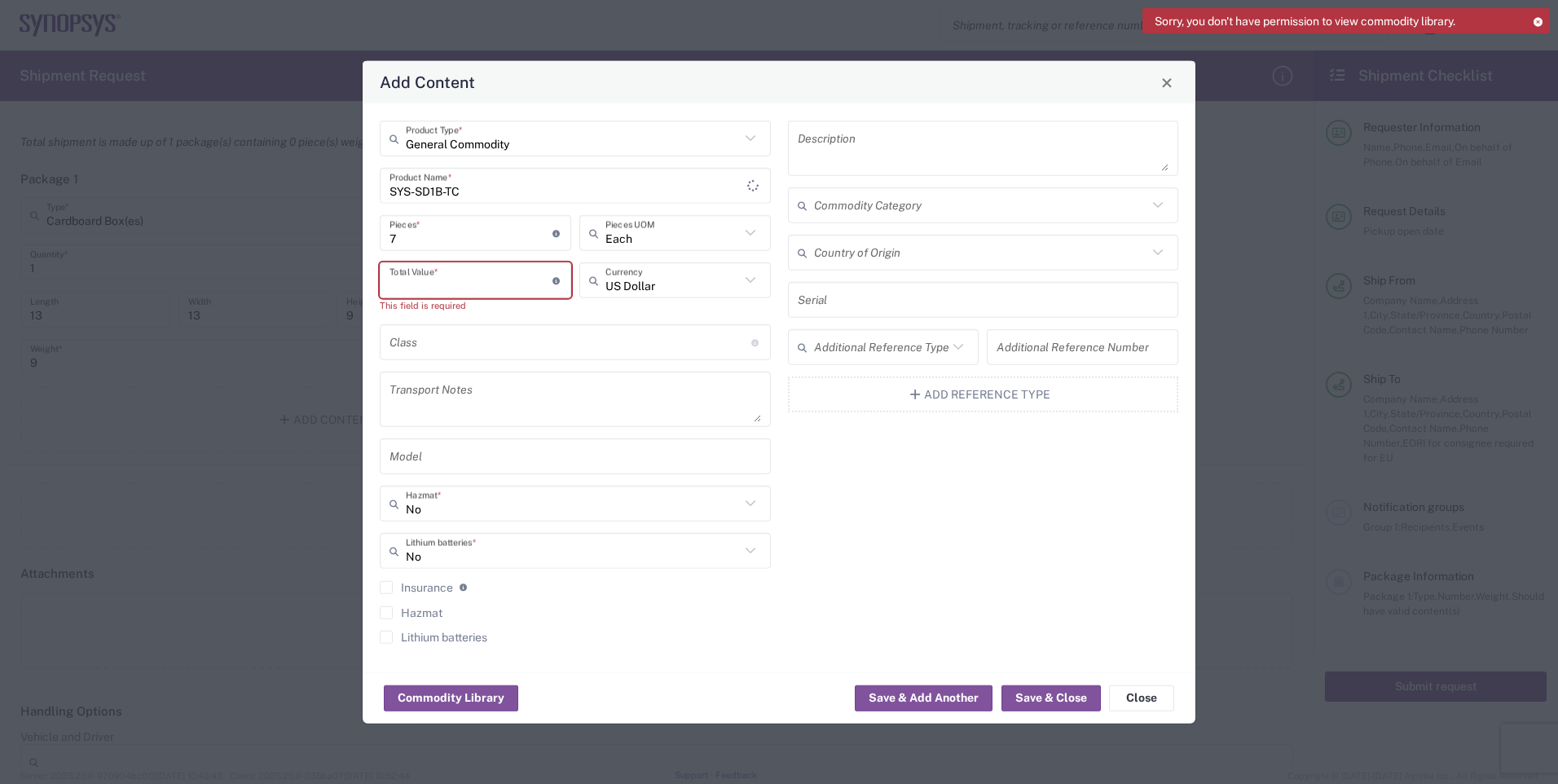
click at [485, 284] on input "number" at bounding box center [471, 280] width 163 height 28
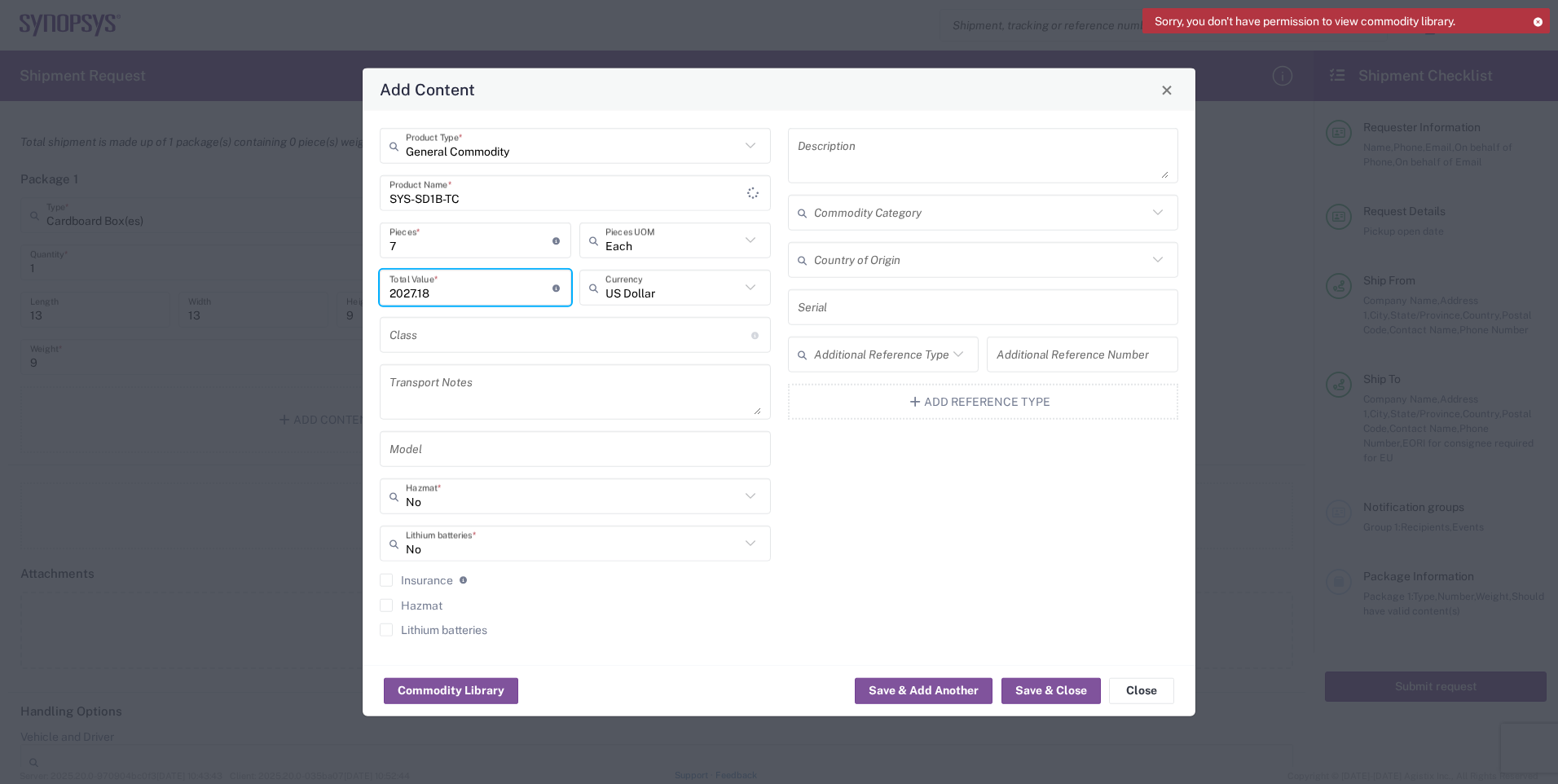
type input "2027.18"
click at [1010, 560] on div "Description Commodity Category Country of Origin Serial Additional Reference Ty…" at bounding box center [983, 388] width 408 height 520
click at [1050, 685] on button "Save & Close" at bounding box center [1051, 691] width 100 height 26
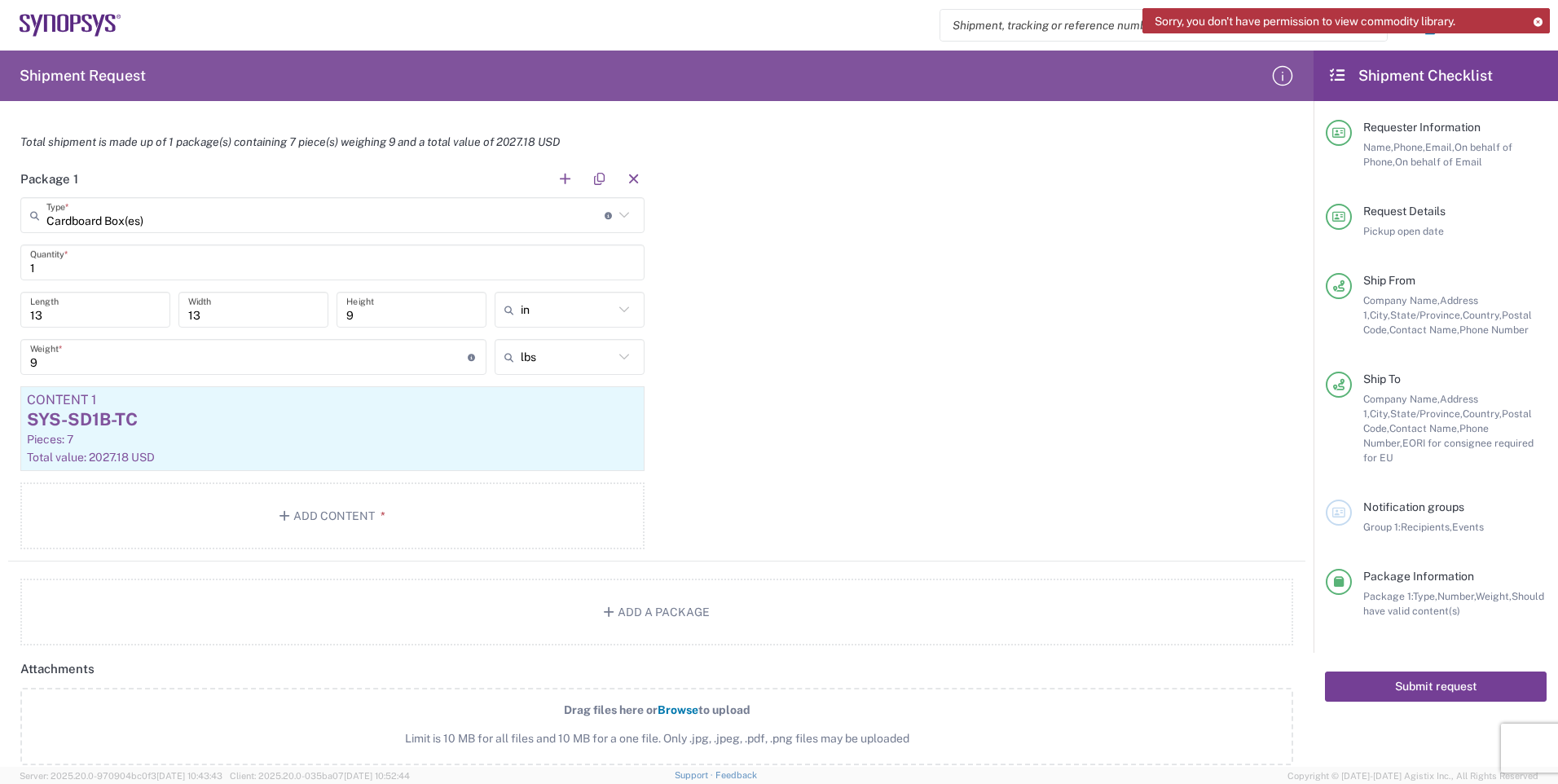
click at [1434, 671] on button "Submit request" at bounding box center [1436, 686] width 222 height 30
